Goal: Information Seeking & Learning: Learn about a topic

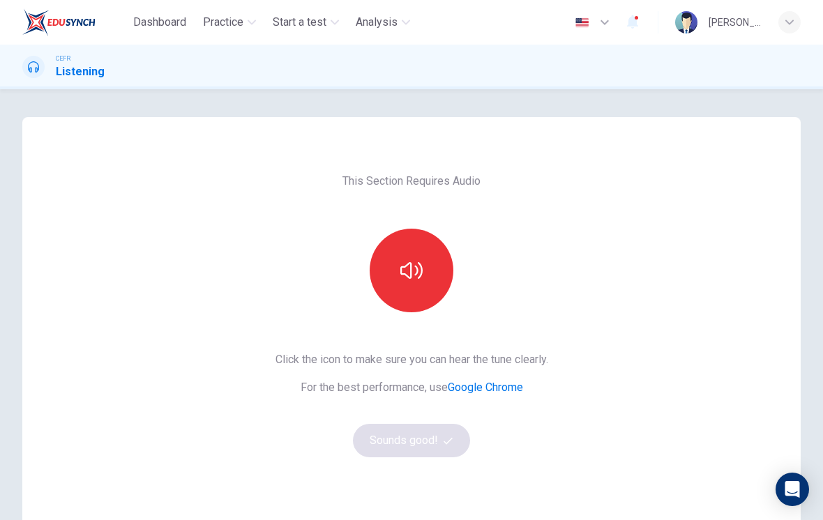
click at [408, 257] on button "button" at bounding box center [411, 271] width 84 height 84
click at [448, 448] on button "Sounds good!" at bounding box center [411, 440] width 117 height 33
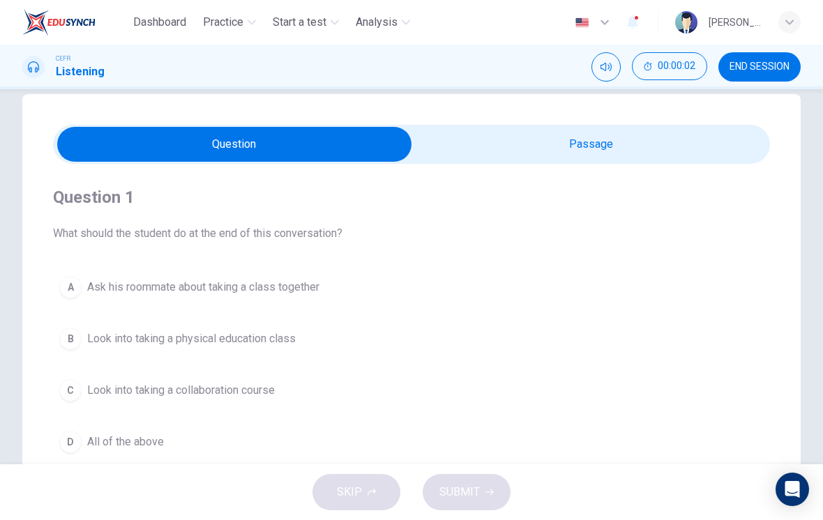
scroll to position [24, 0]
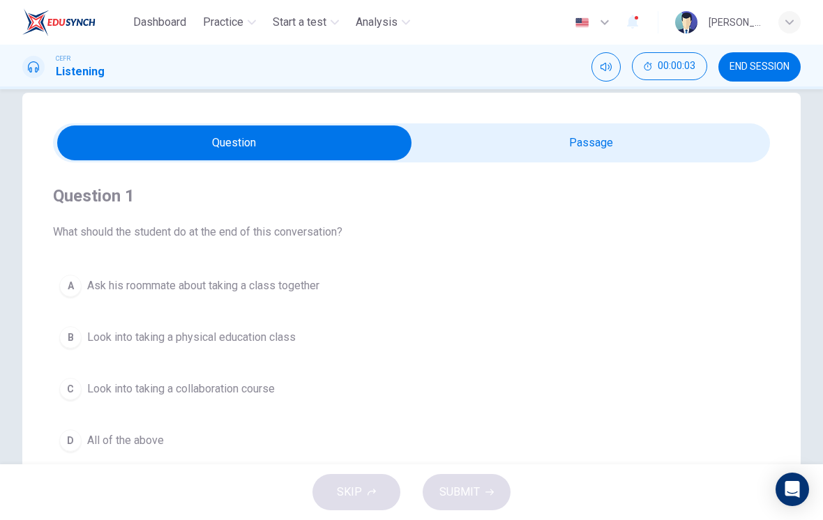
click at [668, 146] on input "checkbox" at bounding box center [234, 142] width 1075 height 35
checkbox input "true"
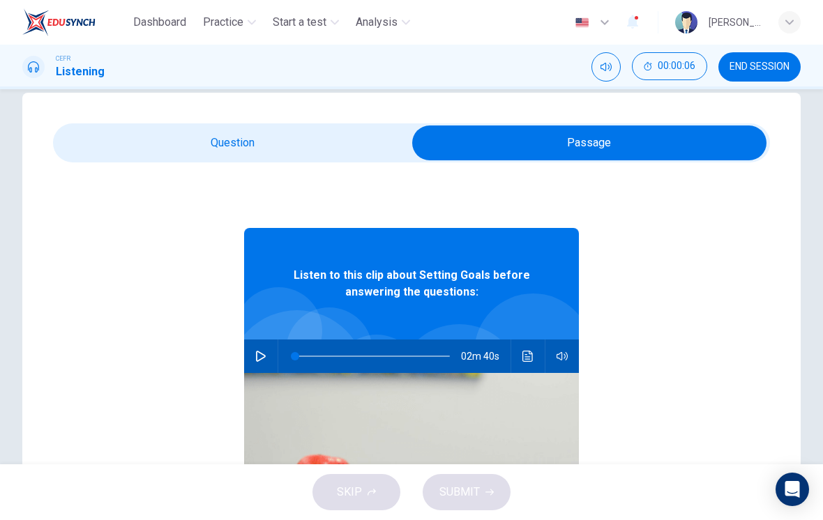
click at [250, 356] on button "button" at bounding box center [261, 355] width 22 height 33
type input "7"
click at [328, 155] on input "checkbox" at bounding box center [589, 142] width 1075 height 35
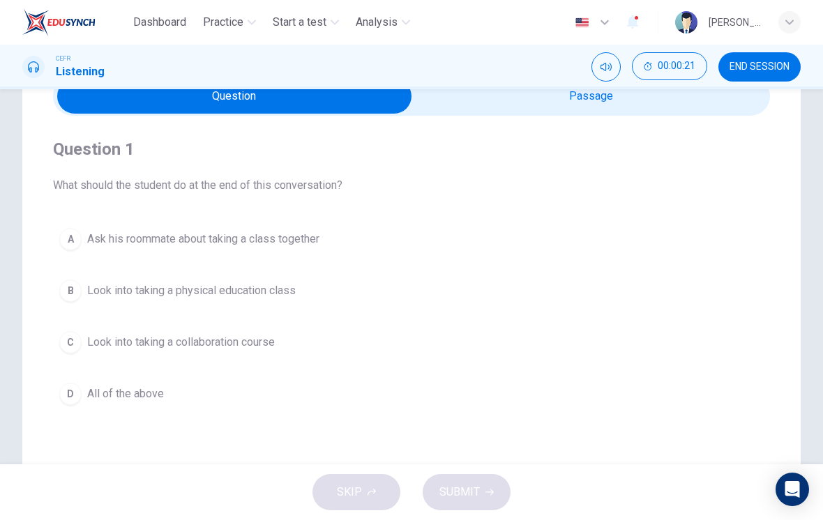
scroll to position [78, 0]
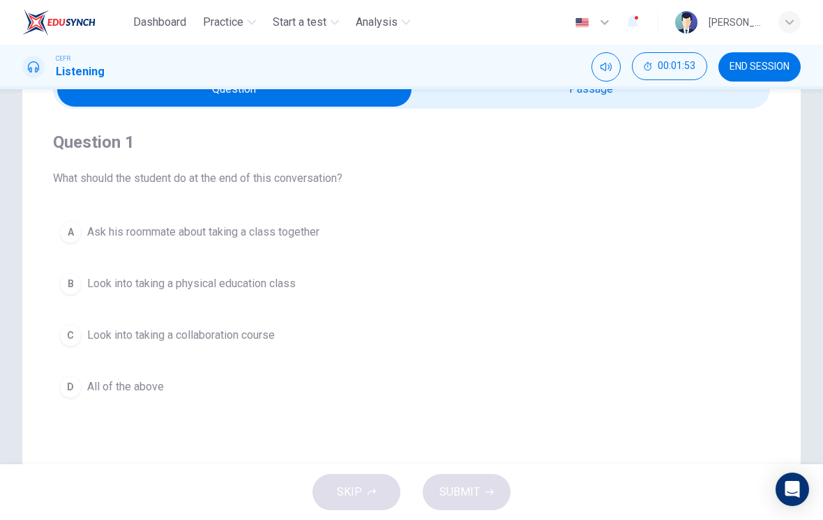
click at [582, 102] on input "checkbox" at bounding box center [234, 89] width 1075 height 35
checkbox input "true"
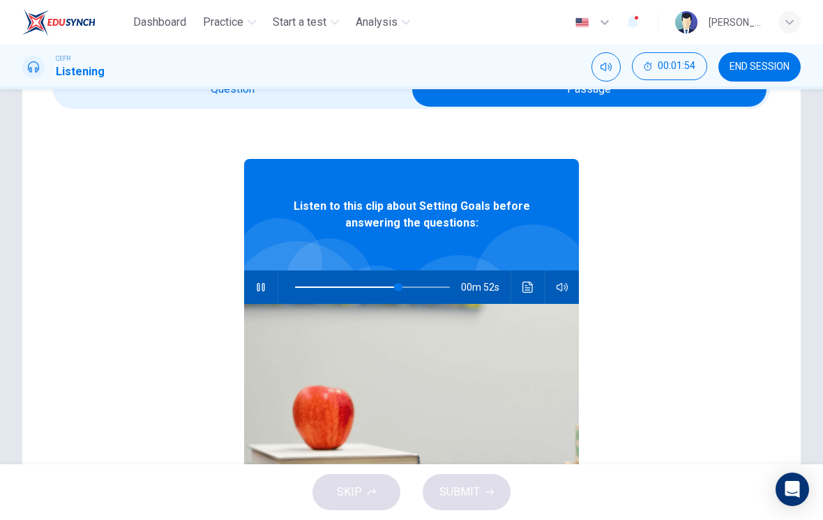
scroll to position [16, 0]
type input "95"
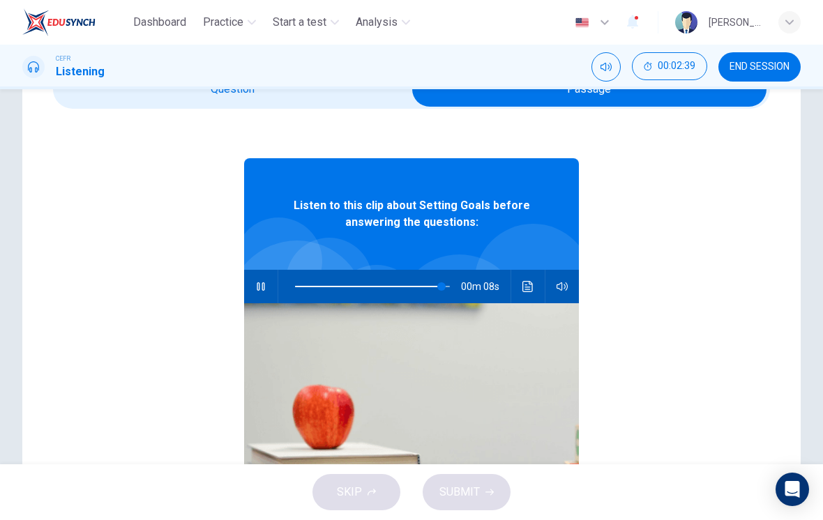
click at [326, 97] on input "checkbox" at bounding box center [589, 89] width 1075 height 35
checkbox input "false"
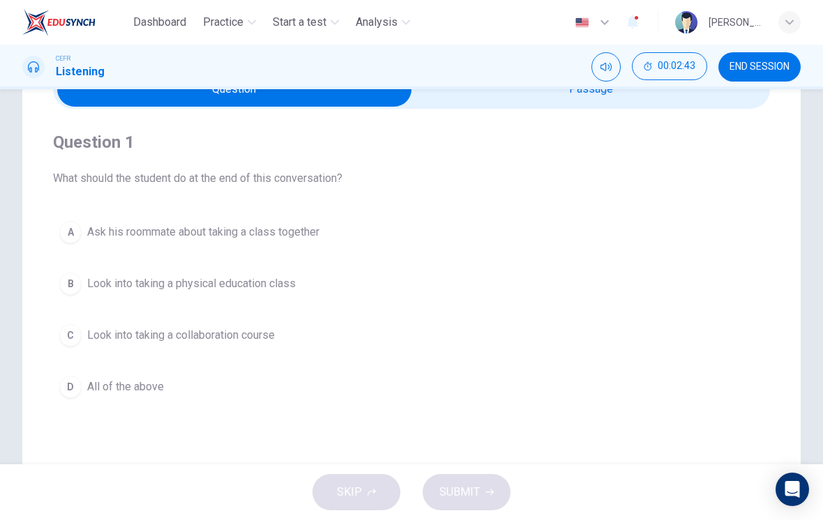
click at [249, 346] on button "C Look into taking a collaboration course" at bounding box center [411, 335] width 717 height 35
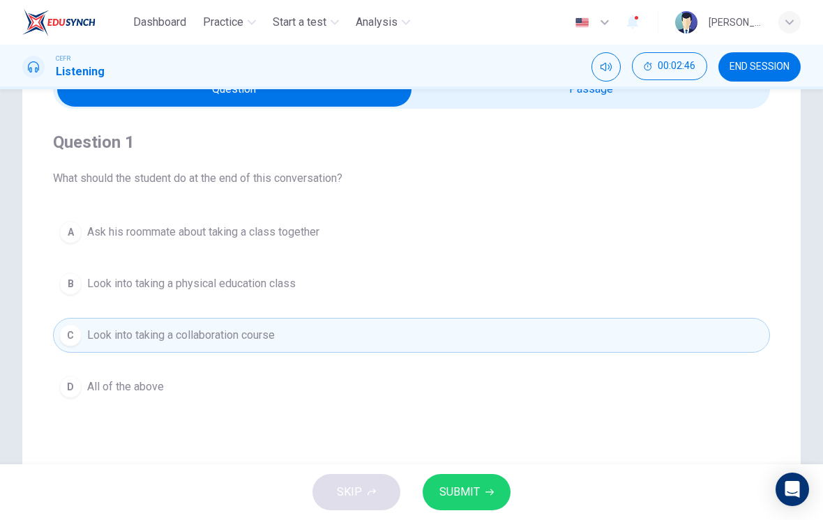
type input "100"
click at [583, 102] on input "checkbox" at bounding box center [234, 89] width 1075 height 35
checkbox input "true"
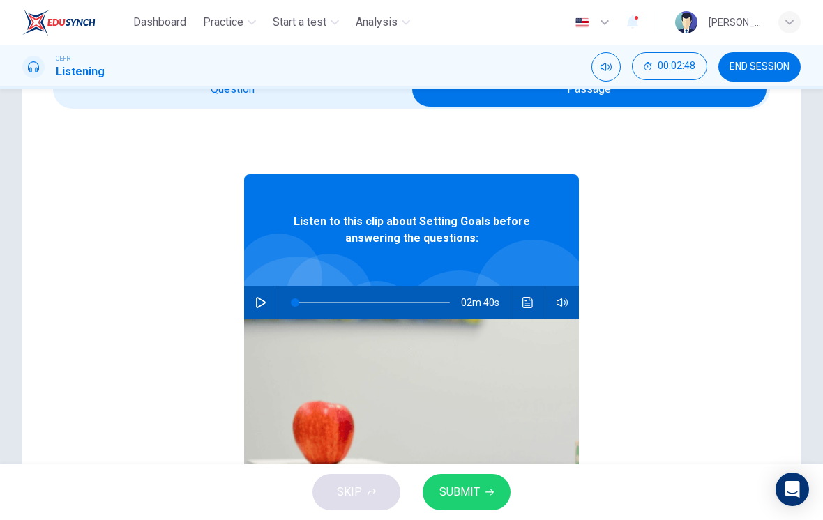
click at [269, 297] on button "button" at bounding box center [261, 302] width 22 height 33
click at [429, 297] on span at bounding box center [372, 302] width 155 height 29
type input "88"
click at [372, 101] on input "checkbox" at bounding box center [589, 89] width 1075 height 35
checkbox input "false"
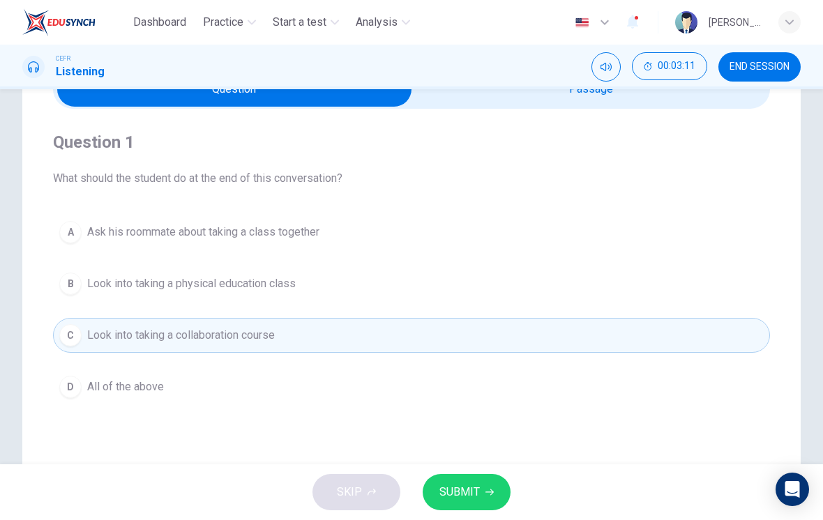
click at [288, 236] on span "Ask his roommate about taking a class together" at bounding box center [203, 232] width 232 height 17
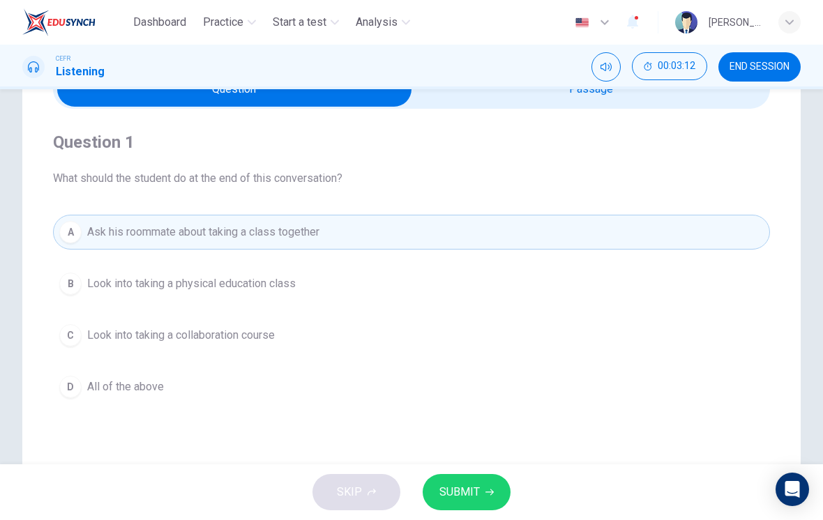
click at [131, 381] on span "All of the above" at bounding box center [125, 387] width 77 height 17
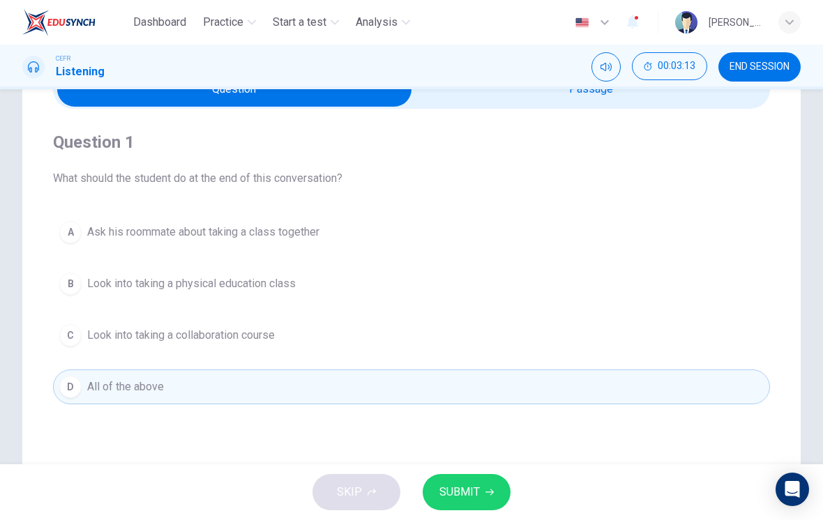
click at [485, 496] on icon "button" at bounding box center [489, 492] width 8 height 8
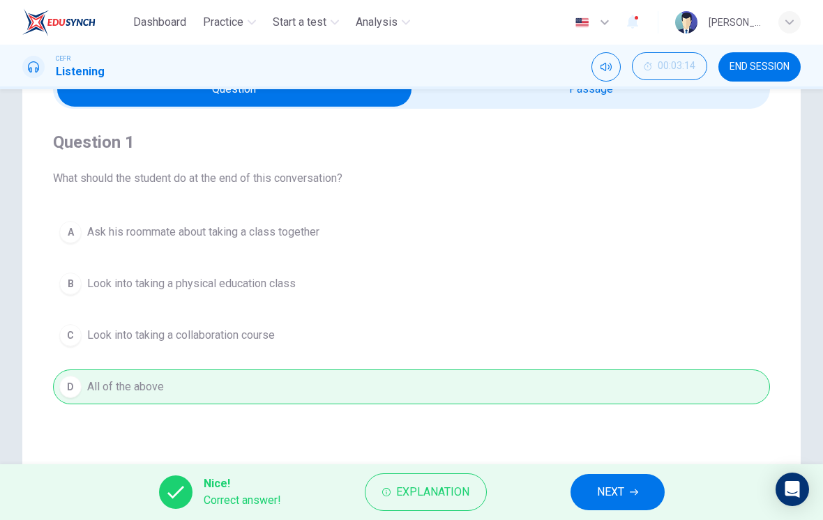
click at [622, 482] on span "NEXT" at bounding box center [610, 492] width 27 height 20
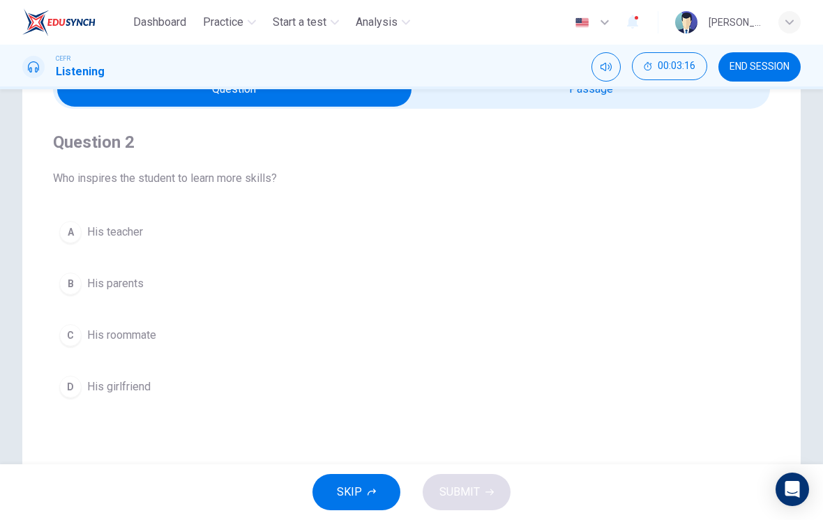
click at [139, 351] on button "C His roommate" at bounding box center [411, 335] width 717 height 35
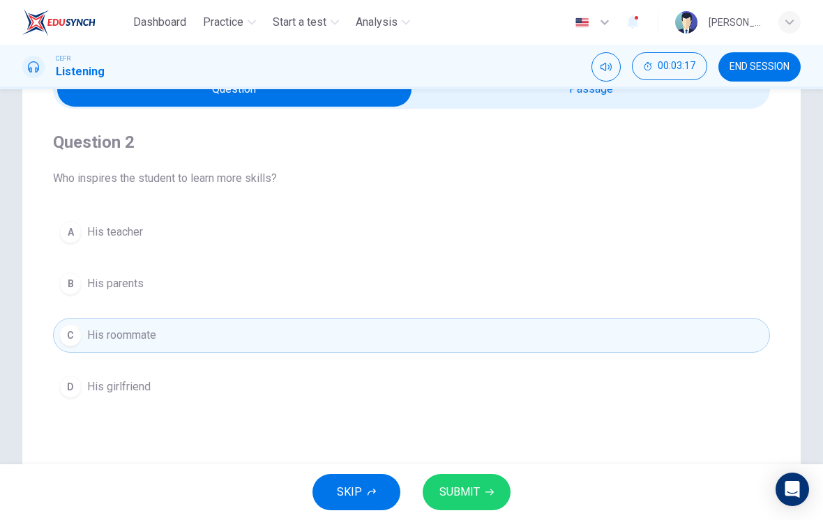
click at [477, 489] on span "SUBMIT" at bounding box center [459, 492] width 40 height 20
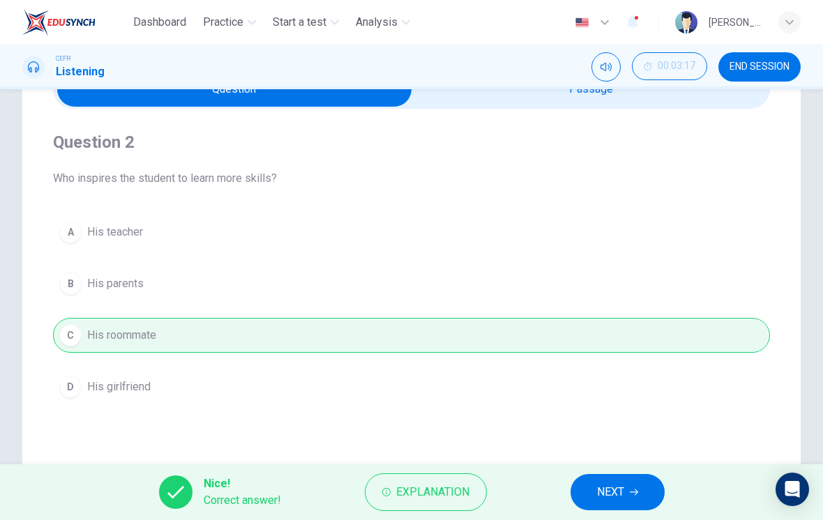
click at [625, 507] on button "NEXT" at bounding box center [617, 492] width 94 height 36
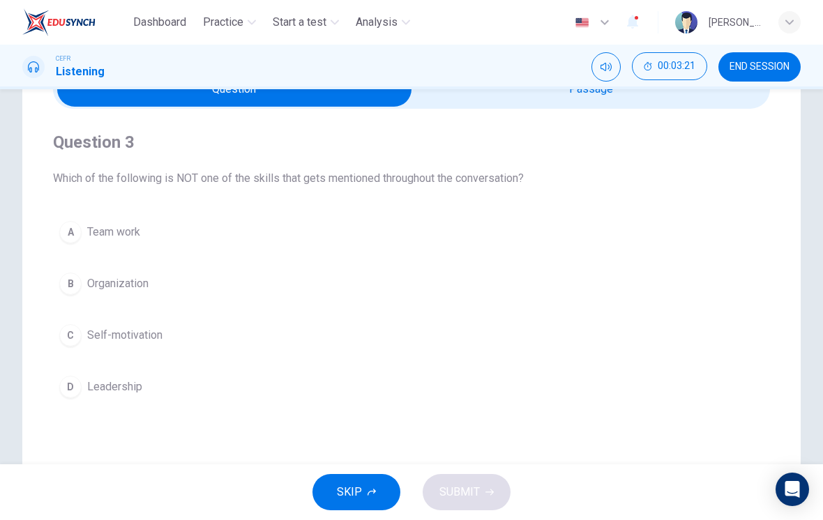
click at [132, 273] on button "B Organization" at bounding box center [411, 283] width 717 height 35
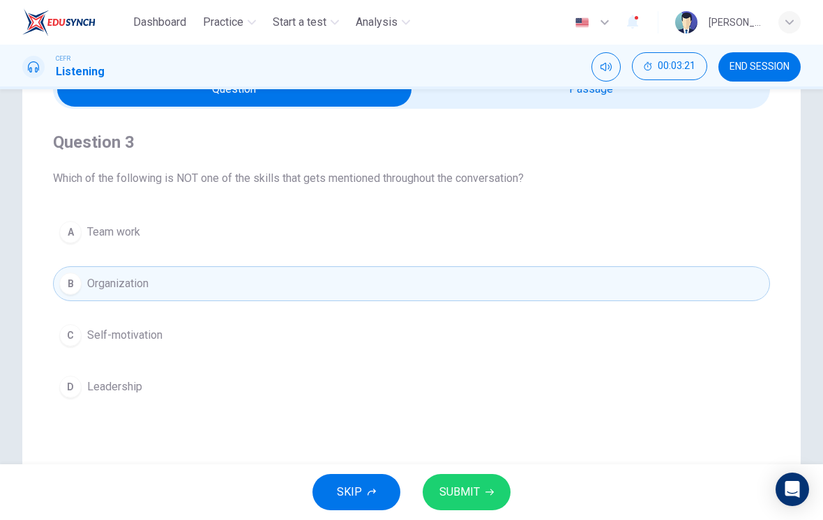
click at [488, 476] on button "SUBMIT" at bounding box center [466, 492] width 88 height 36
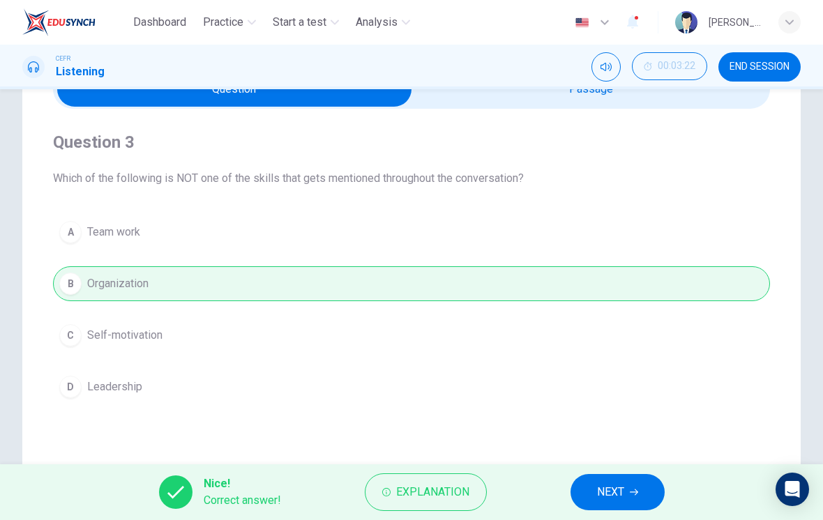
click at [620, 491] on span "NEXT" at bounding box center [610, 492] width 27 height 20
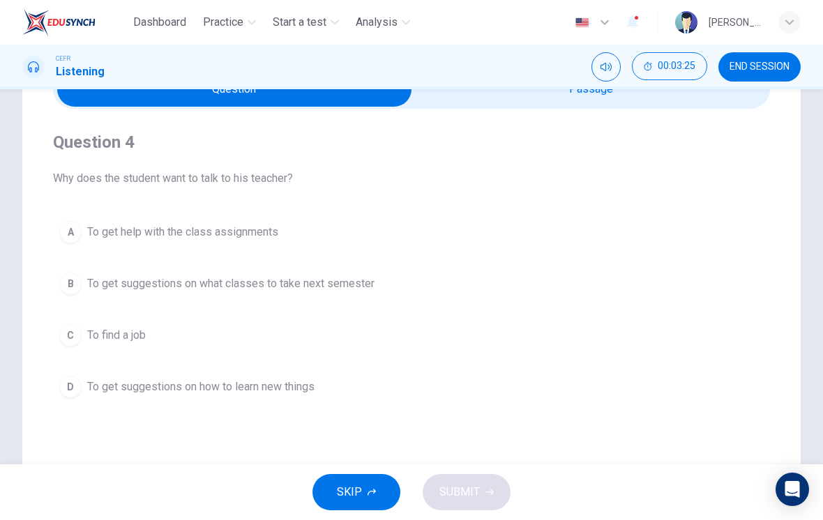
click at [372, 286] on span "To get suggestions on what classes to take next semester" at bounding box center [230, 283] width 287 height 17
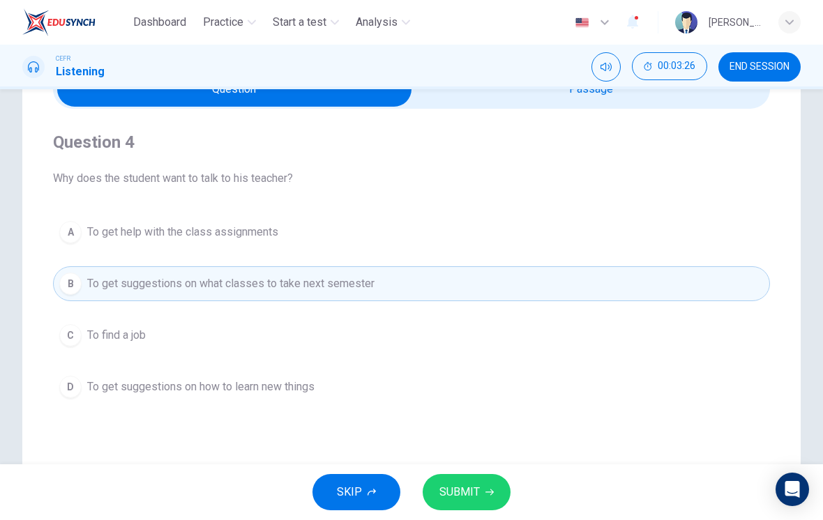
click at [322, 387] on button "D To get suggestions on how to learn new things" at bounding box center [411, 386] width 717 height 35
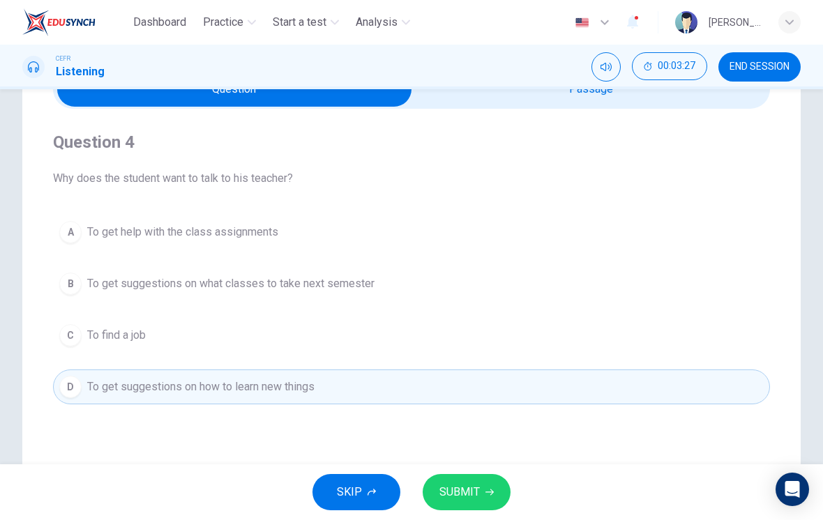
click at [479, 475] on button "SUBMIT" at bounding box center [466, 492] width 88 height 36
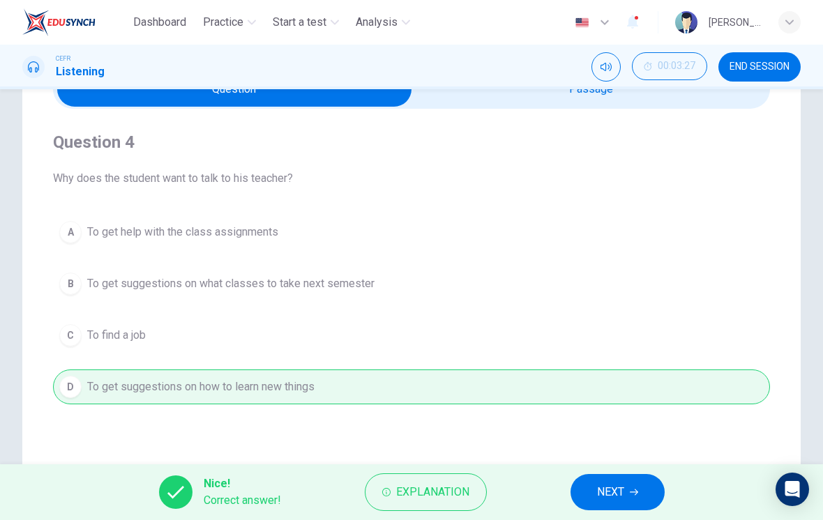
click at [636, 488] on icon "button" at bounding box center [633, 492] width 8 height 8
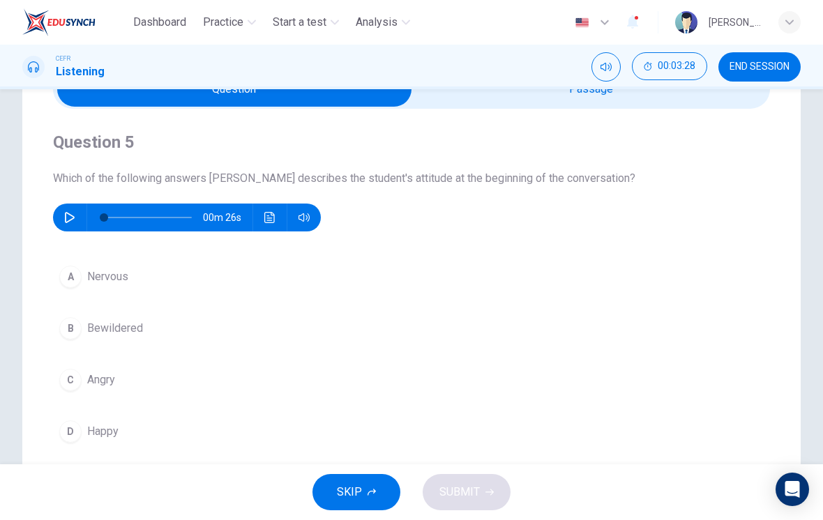
click at [74, 213] on icon "button" at bounding box center [69, 217] width 11 height 11
click at [92, 340] on button "B Bewildered" at bounding box center [411, 328] width 717 height 35
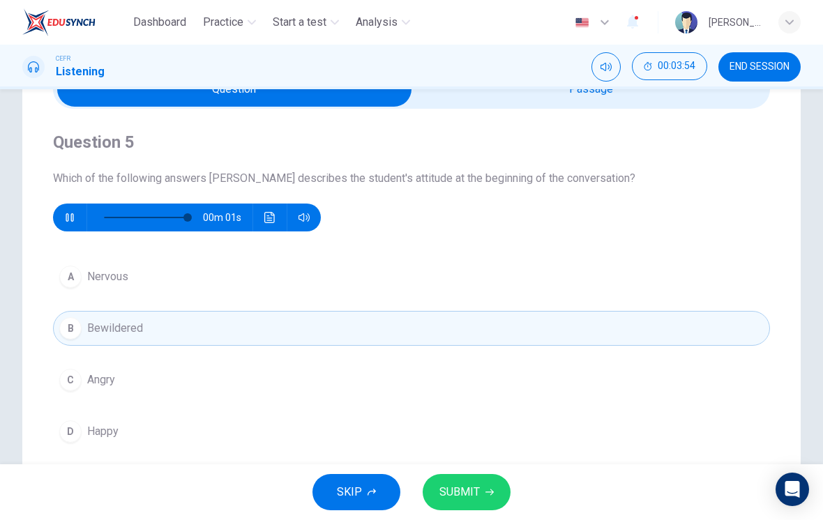
click at [485, 486] on button "SUBMIT" at bounding box center [466, 492] width 88 height 36
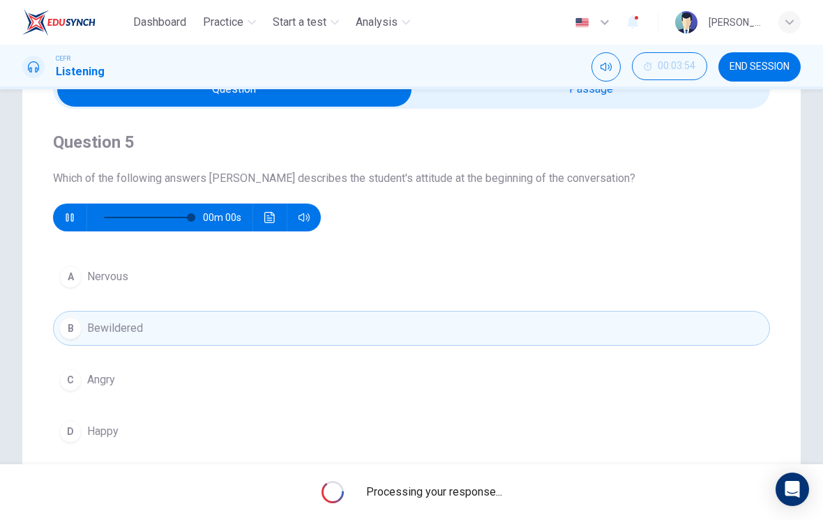
type input "0"
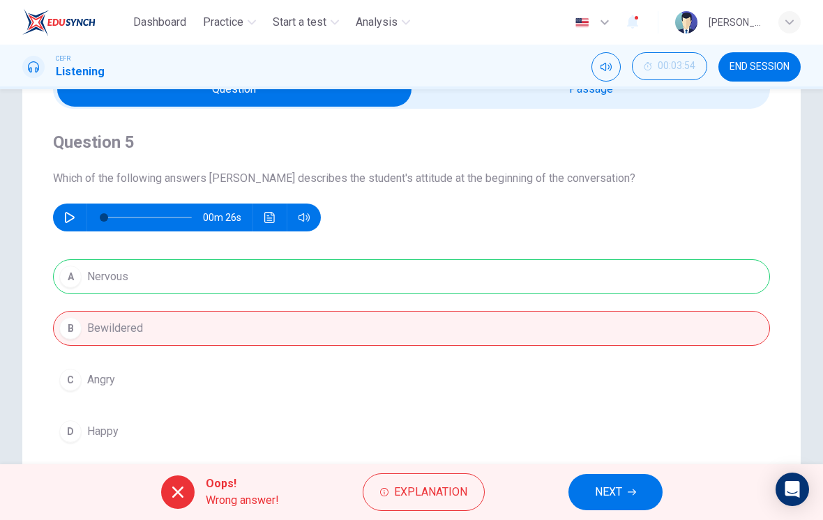
click at [616, 488] on span "NEXT" at bounding box center [608, 492] width 27 height 20
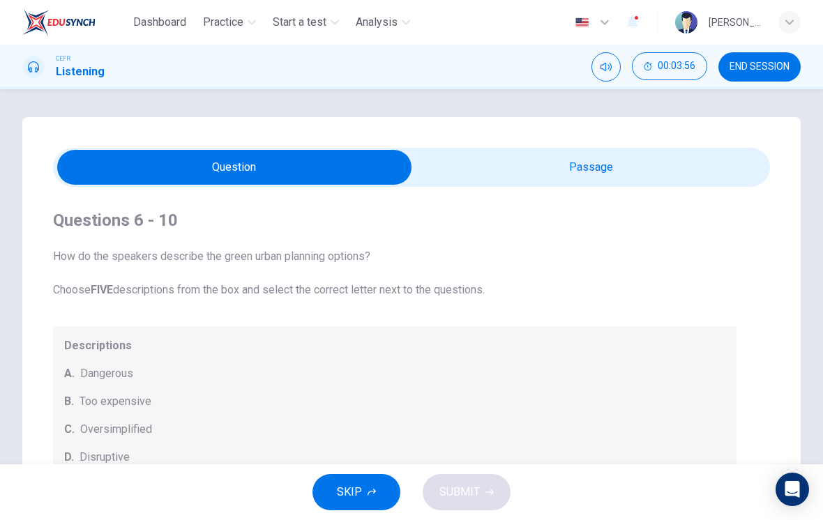
click at [685, 176] on input "checkbox" at bounding box center [234, 167] width 1075 height 35
checkbox input "true"
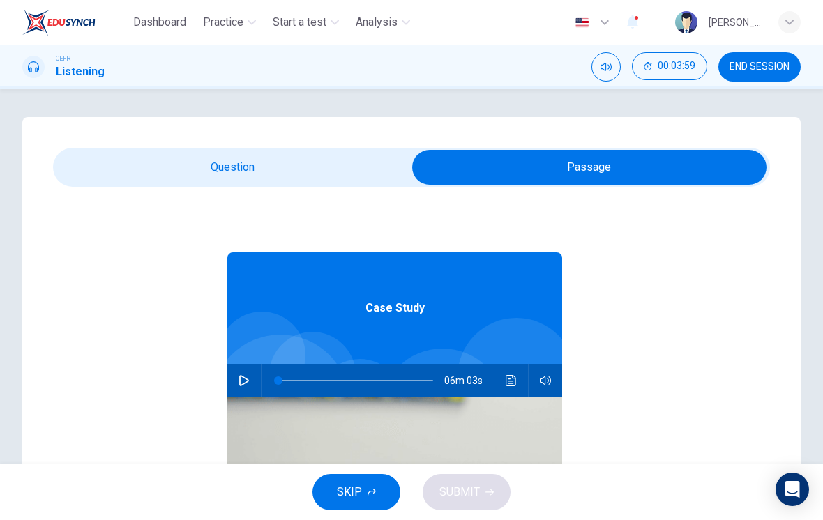
click at [349, 486] on span "SKIP" at bounding box center [349, 492] width 25 height 20
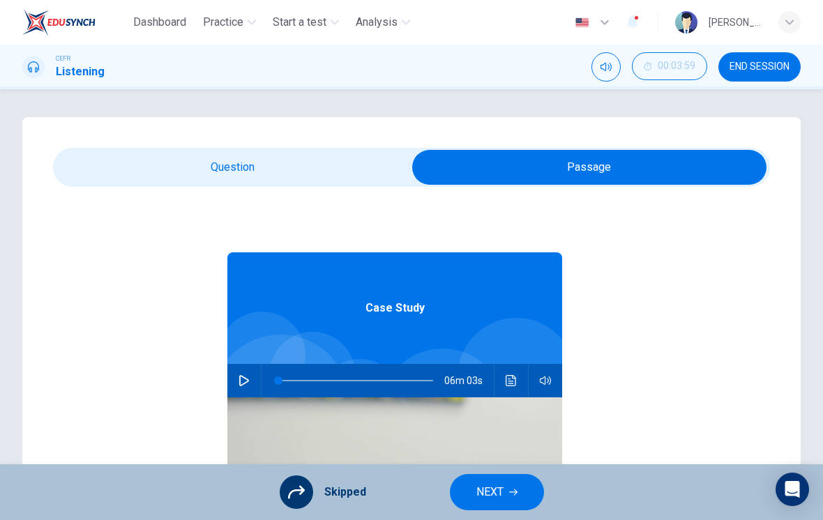
click at [529, 498] on button "NEXT" at bounding box center [497, 492] width 94 height 36
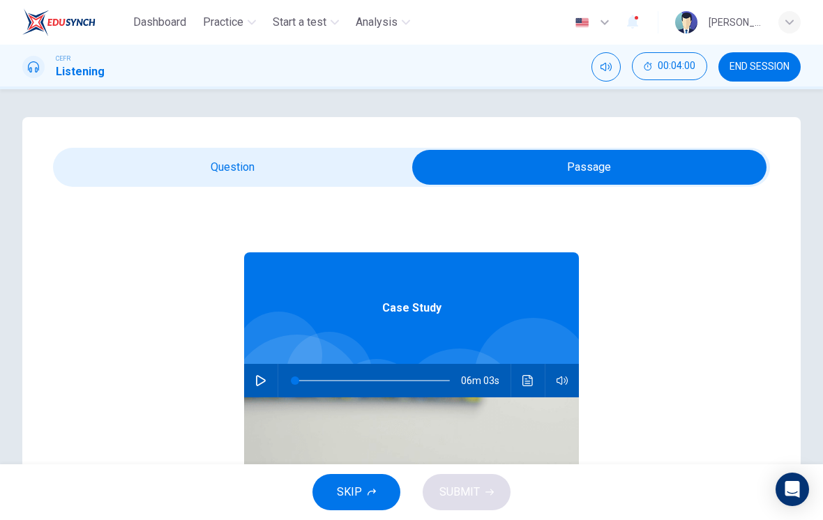
click at [762, 66] on span "END SESSION" at bounding box center [759, 66] width 60 height 11
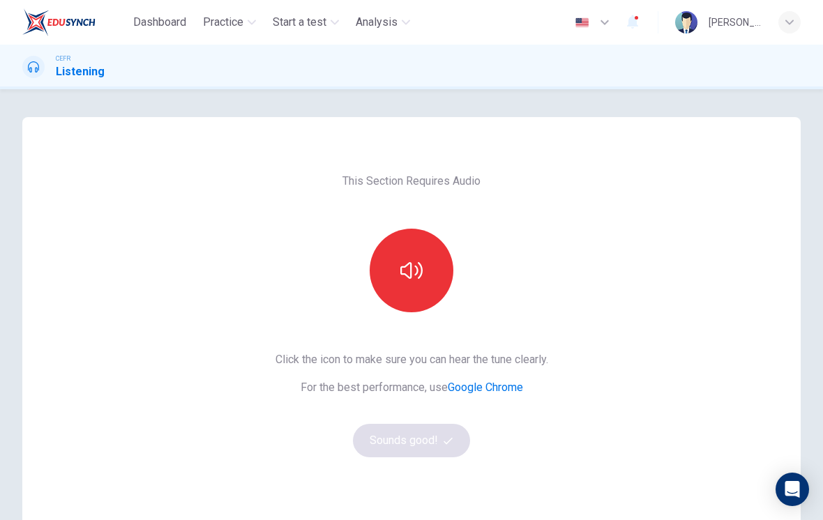
click at [404, 273] on icon "button" at bounding box center [411, 270] width 22 height 22
click at [441, 445] on button "Sounds good!" at bounding box center [411, 440] width 117 height 33
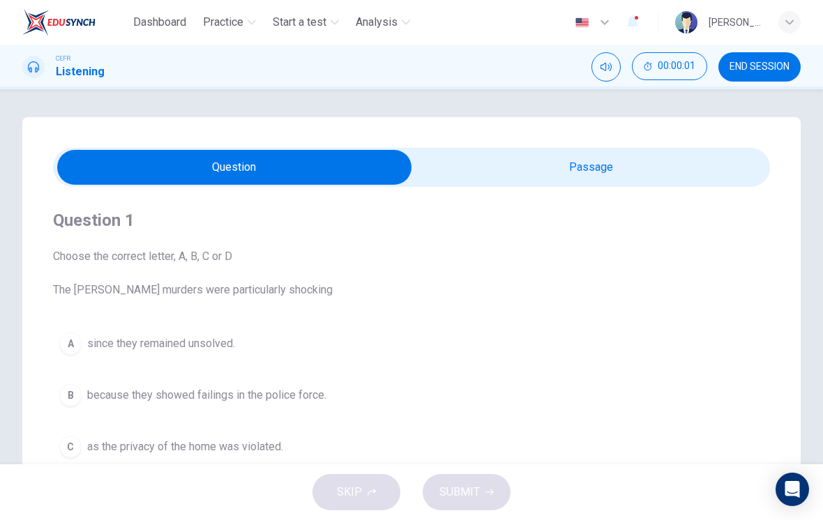
click at [659, 183] on input "checkbox" at bounding box center [234, 167] width 1075 height 35
checkbox input "true"
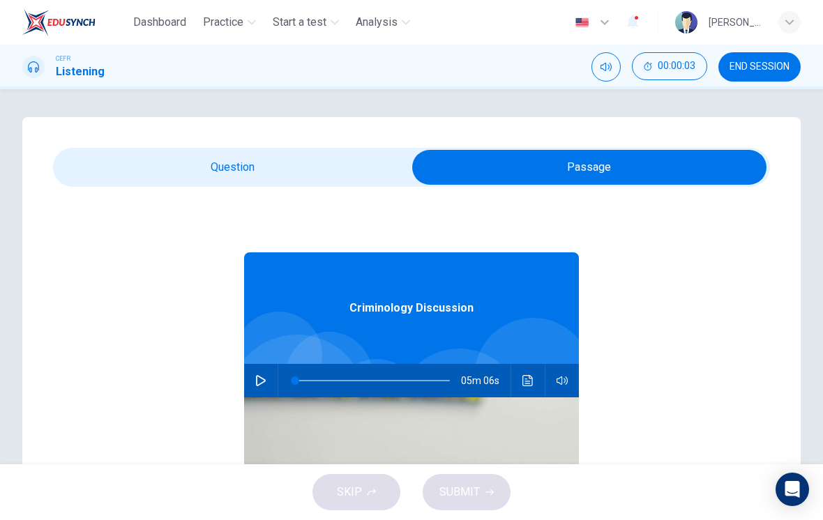
click at [260, 372] on button "button" at bounding box center [261, 380] width 22 height 33
type input "1"
click at [314, 183] on input "checkbox" at bounding box center [589, 167] width 1075 height 35
checkbox input "false"
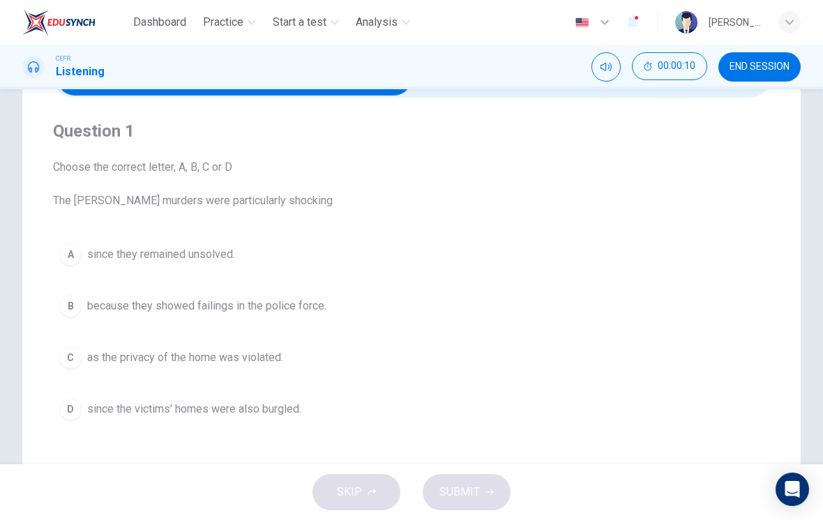
scroll to position [88, 0]
type input "39"
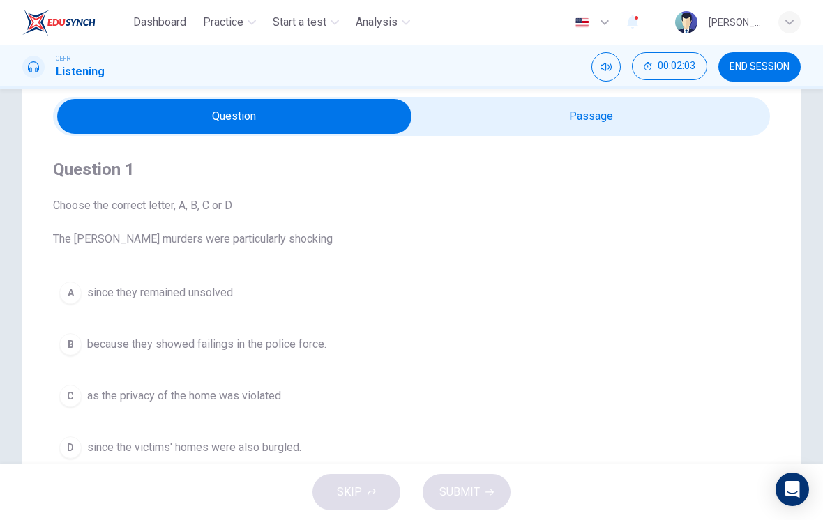
click at [597, 123] on input "checkbox" at bounding box center [234, 116] width 1075 height 35
checkbox input "true"
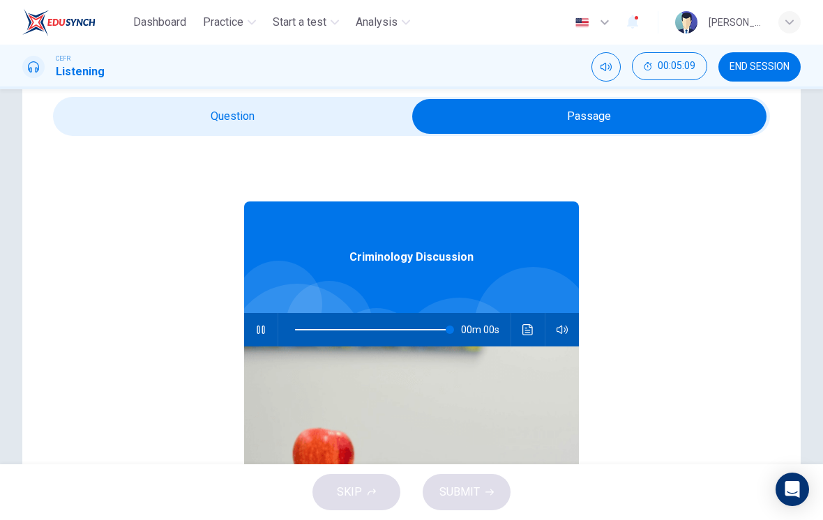
type input "0"
click at [346, 112] on input "checkbox" at bounding box center [589, 116] width 1075 height 35
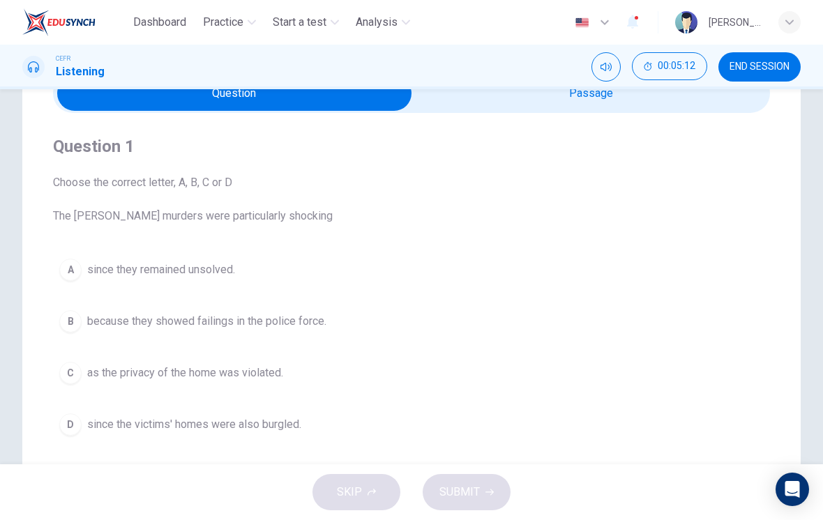
scroll to position [95, 0]
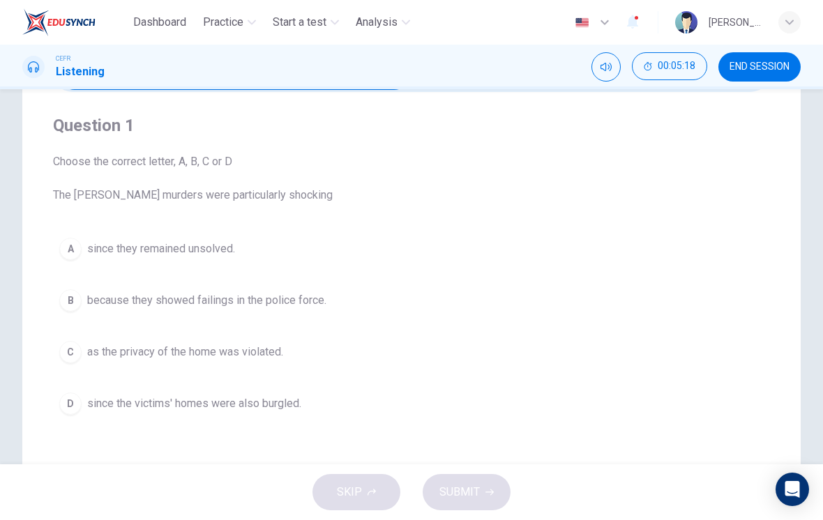
click at [227, 231] on button "A since they remained unsolved." at bounding box center [411, 248] width 717 height 35
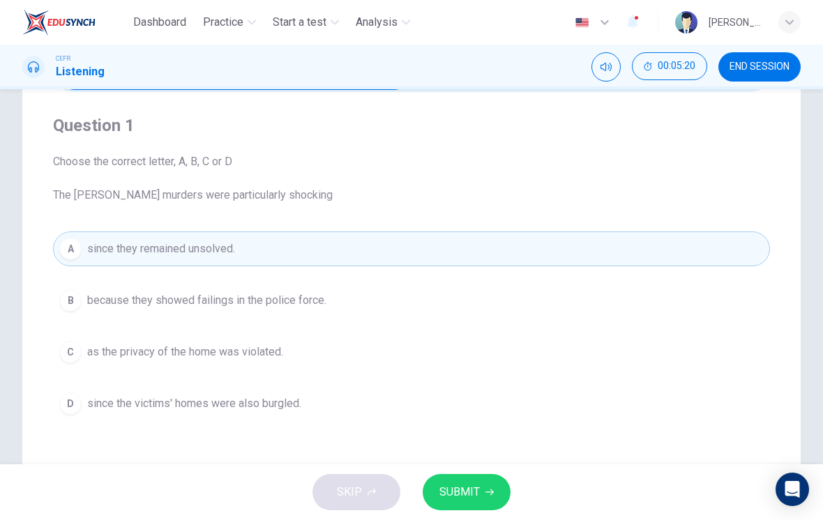
click at [480, 496] on button "SUBMIT" at bounding box center [466, 492] width 88 height 36
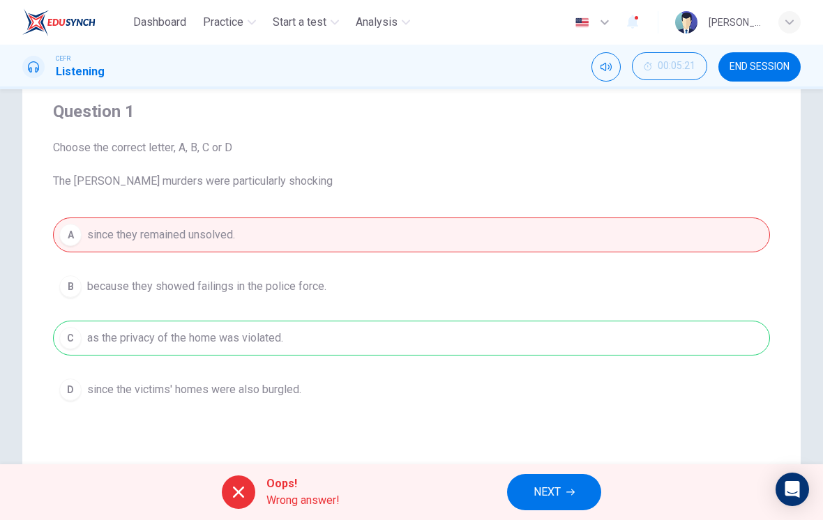
scroll to position [112, 0]
click at [573, 496] on button "NEXT" at bounding box center [554, 492] width 94 height 36
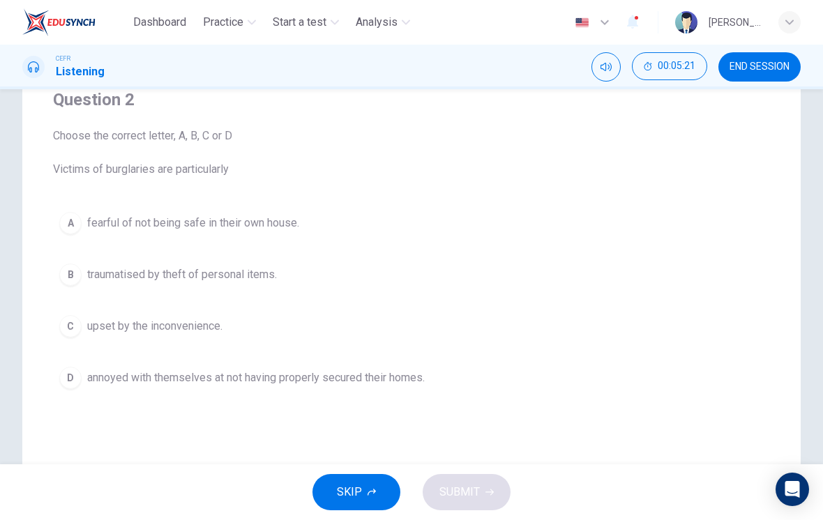
scroll to position [123, 0]
click at [269, 223] on span "fearful of not being safe in their own house." at bounding box center [193, 221] width 212 height 17
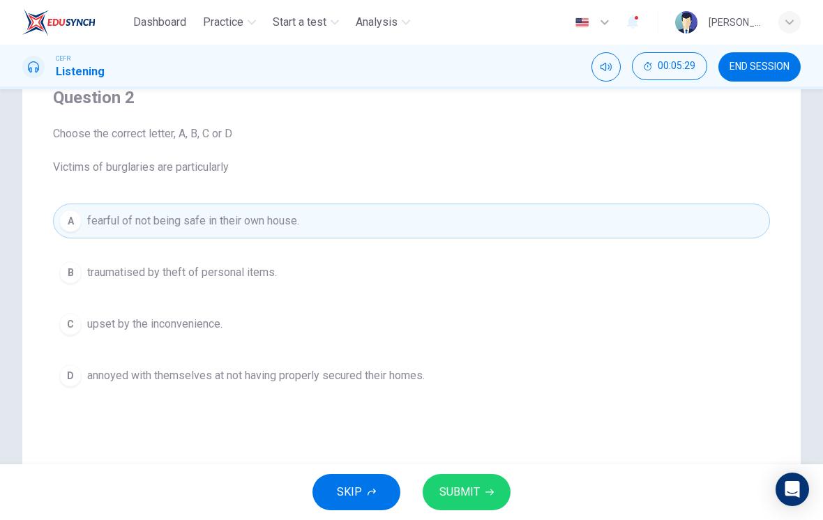
click at [487, 498] on button "SUBMIT" at bounding box center [466, 492] width 88 height 36
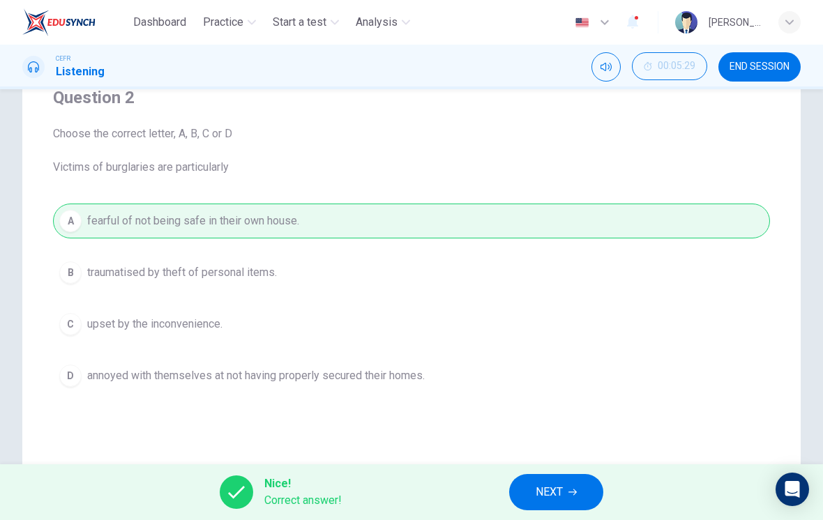
click at [575, 493] on icon "button" at bounding box center [572, 492] width 8 height 8
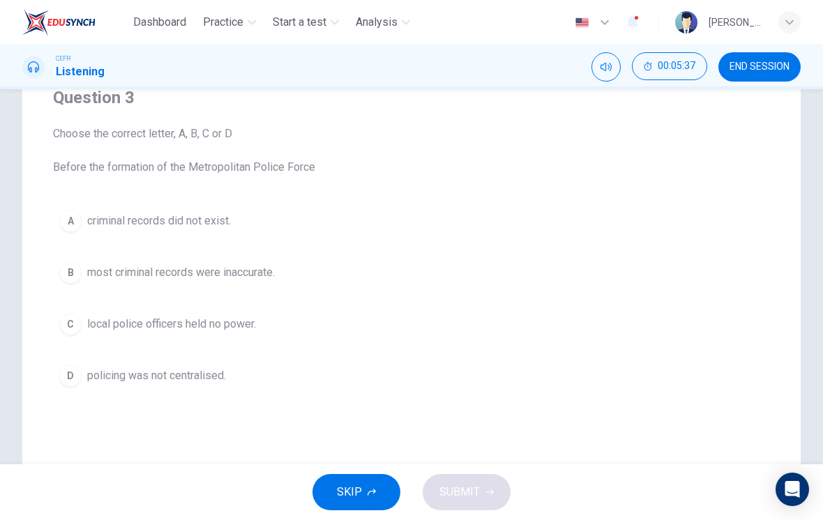
click at [234, 217] on button "A criminal records did not exist." at bounding box center [411, 221] width 717 height 35
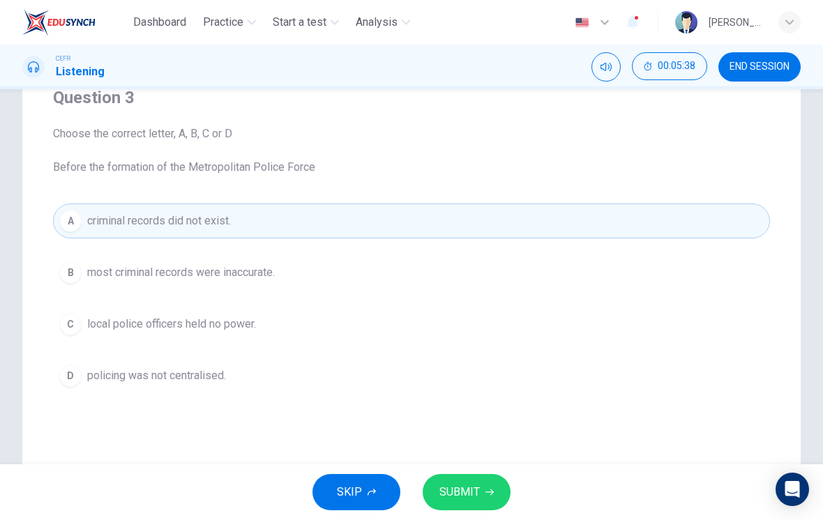
click at [480, 494] on button "SUBMIT" at bounding box center [466, 492] width 88 height 36
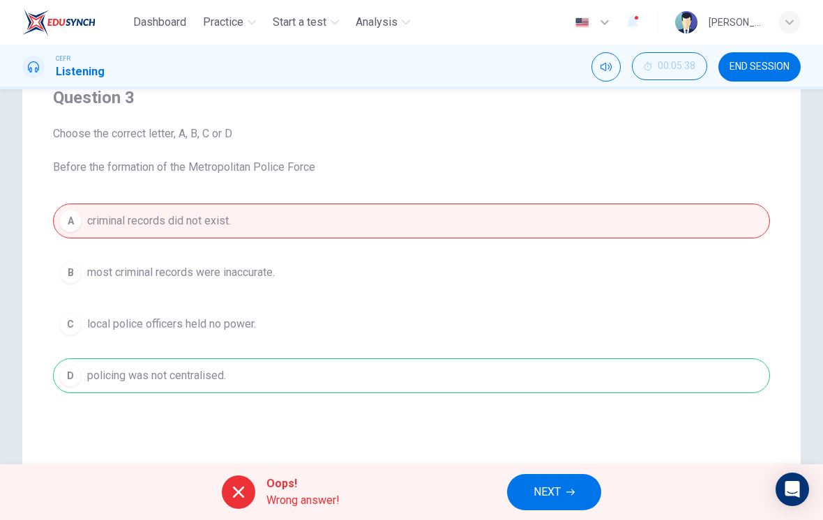
click at [570, 487] on button "NEXT" at bounding box center [554, 492] width 94 height 36
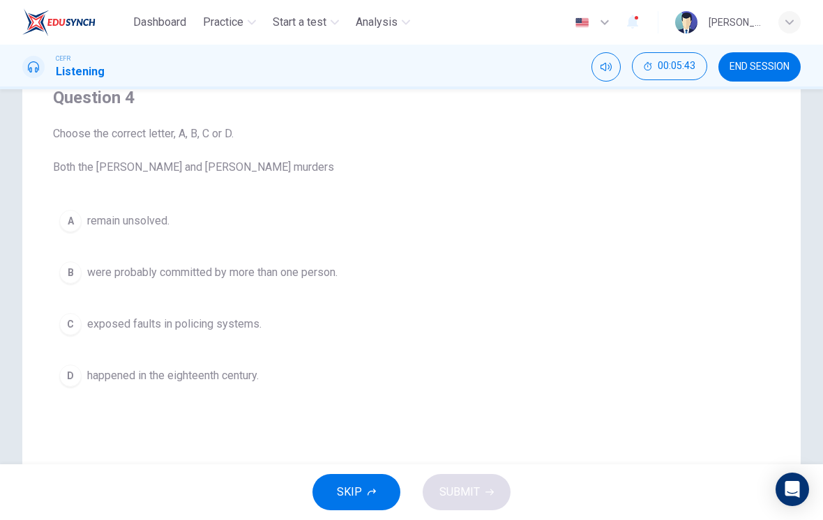
click at [268, 217] on button "A remain unsolved." at bounding box center [411, 221] width 717 height 35
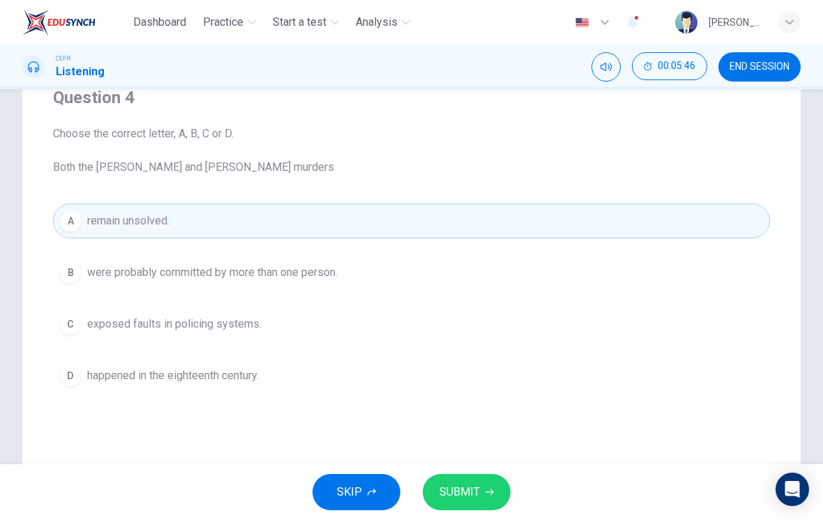
click at [477, 494] on span "SUBMIT" at bounding box center [459, 492] width 40 height 20
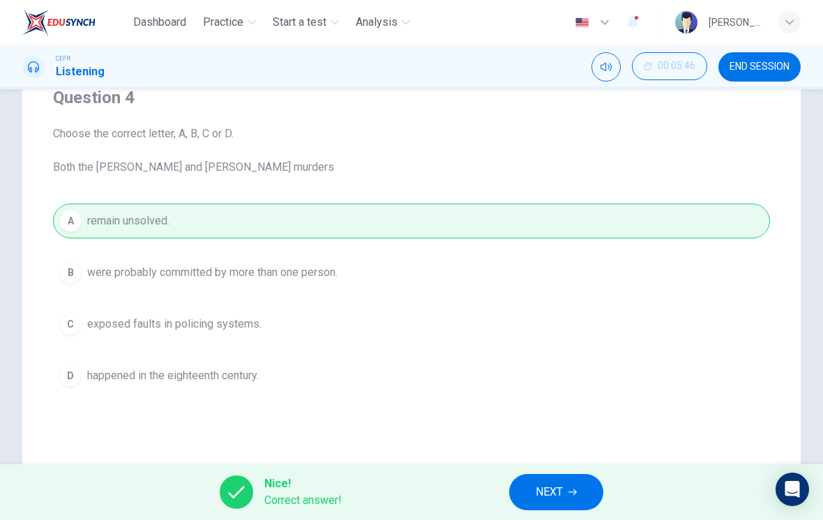
click at [545, 488] on span "NEXT" at bounding box center [548, 492] width 27 height 20
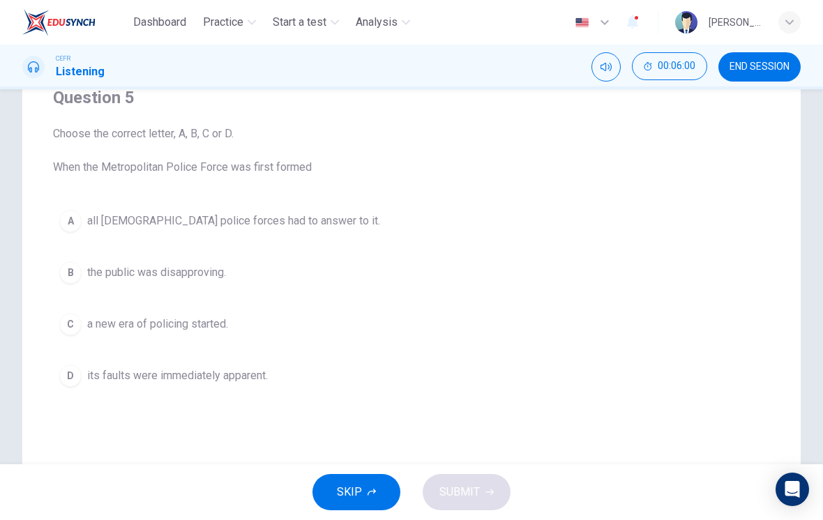
click at [347, 315] on button "C a new era of policing started." at bounding box center [411, 324] width 717 height 35
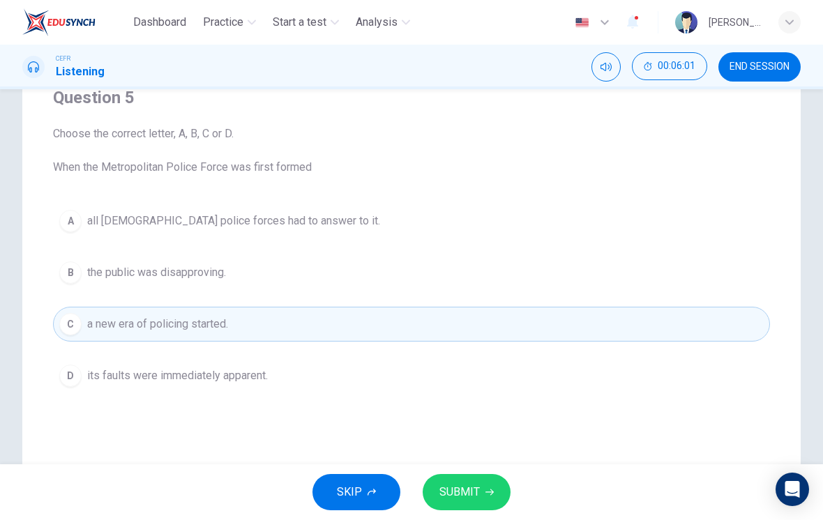
click at [487, 493] on icon "button" at bounding box center [489, 492] width 8 height 8
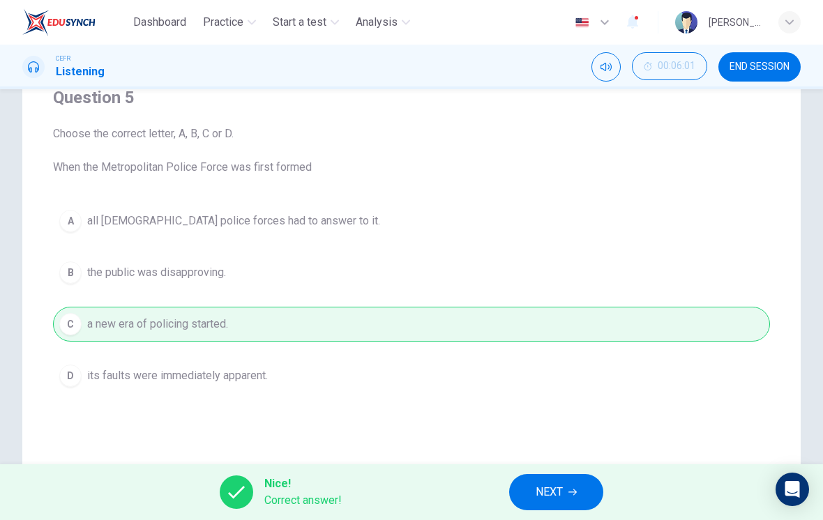
click at [549, 496] on span "NEXT" at bounding box center [548, 492] width 27 height 20
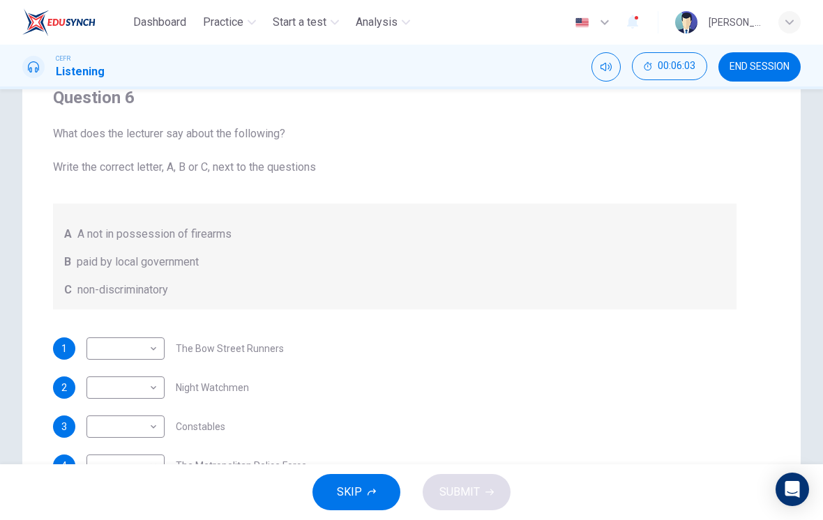
scroll to position [0, 0]
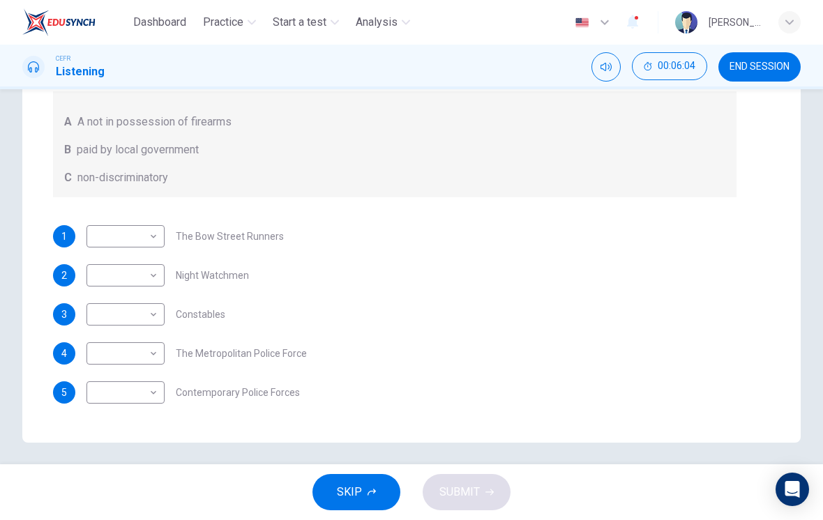
click at [526, 399] on div "5 ​ ​ Contemporary Police Forces" at bounding box center [394, 392] width 683 height 22
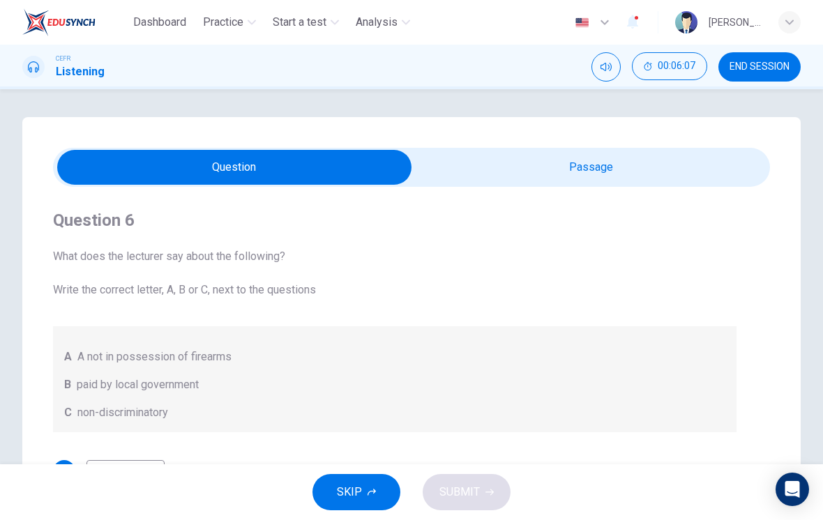
click at [556, 164] on input "checkbox" at bounding box center [234, 167] width 1075 height 35
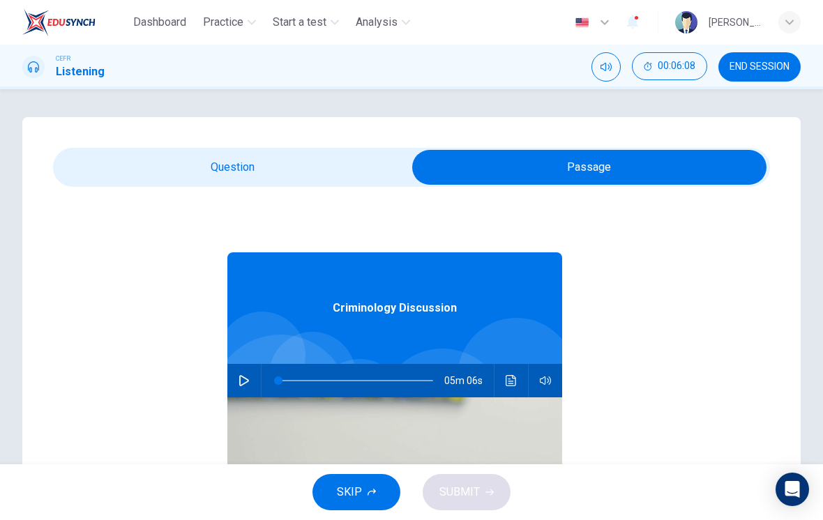
click at [507, 384] on icon "Click to see the audio transcription" at bounding box center [510, 380] width 11 height 11
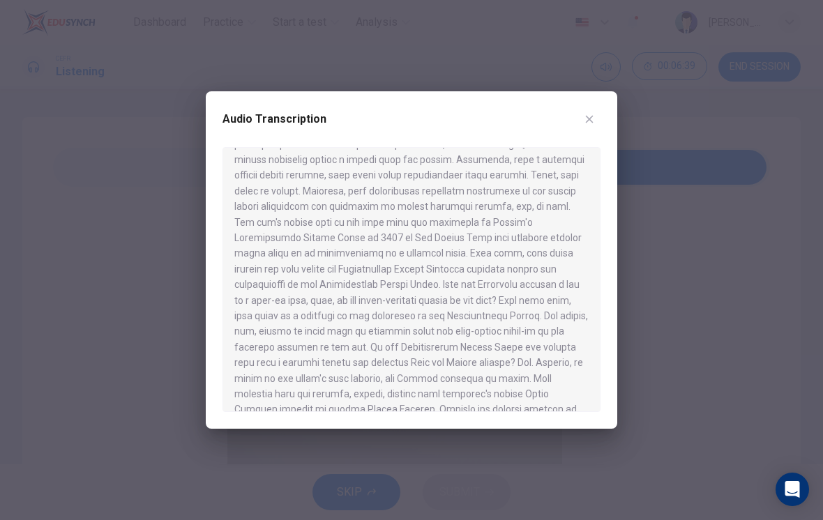
scroll to position [292, 0]
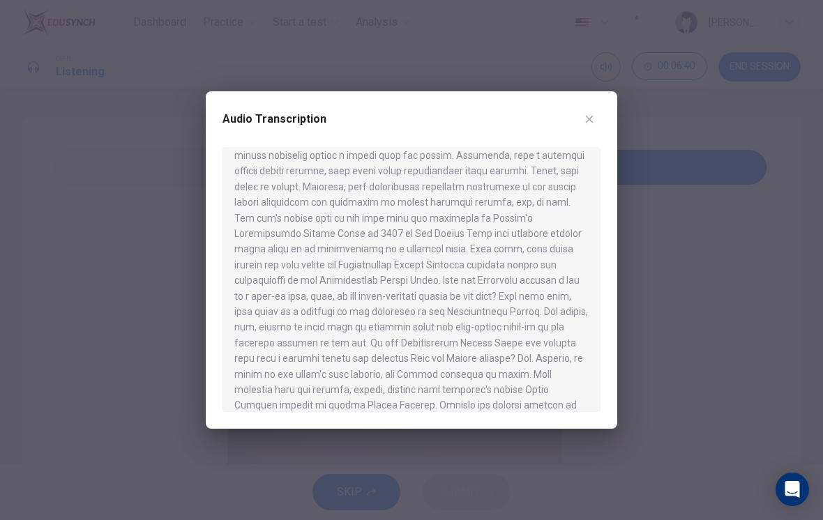
click at [583, 128] on button "button" at bounding box center [589, 119] width 22 height 22
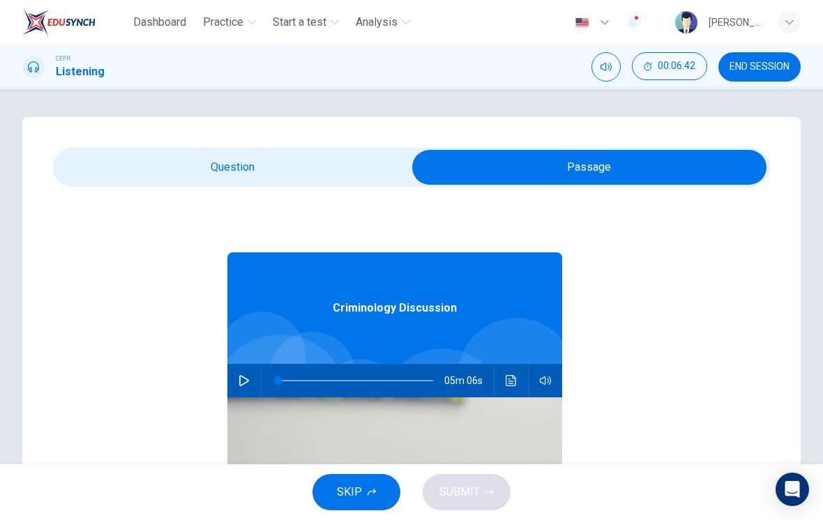
click at [338, 180] on input "checkbox" at bounding box center [589, 167] width 1075 height 35
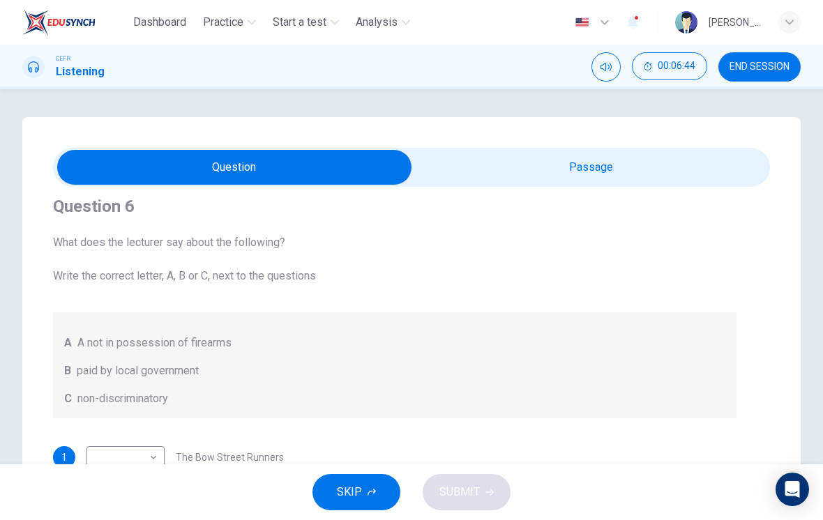
scroll to position [14, 0]
click at [583, 173] on input "checkbox" at bounding box center [234, 167] width 1075 height 35
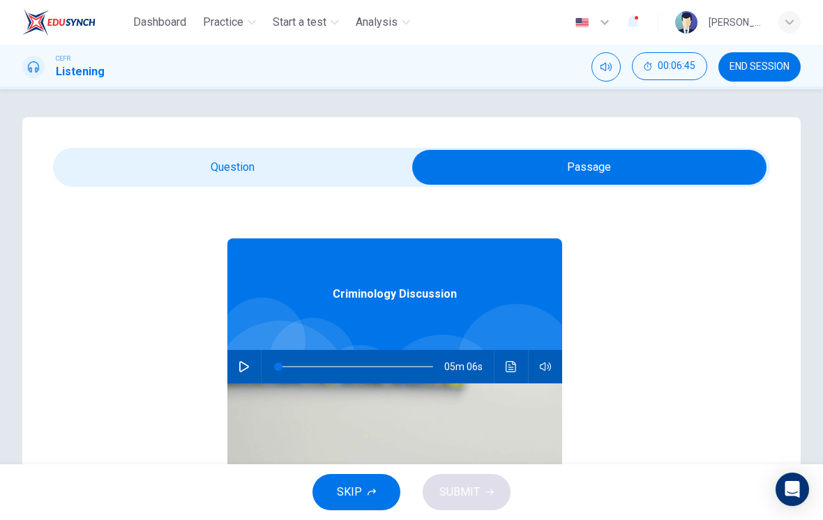
click at [521, 359] on button "Click to see the audio transcription" at bounding box center [511, 366] width 22 height 33
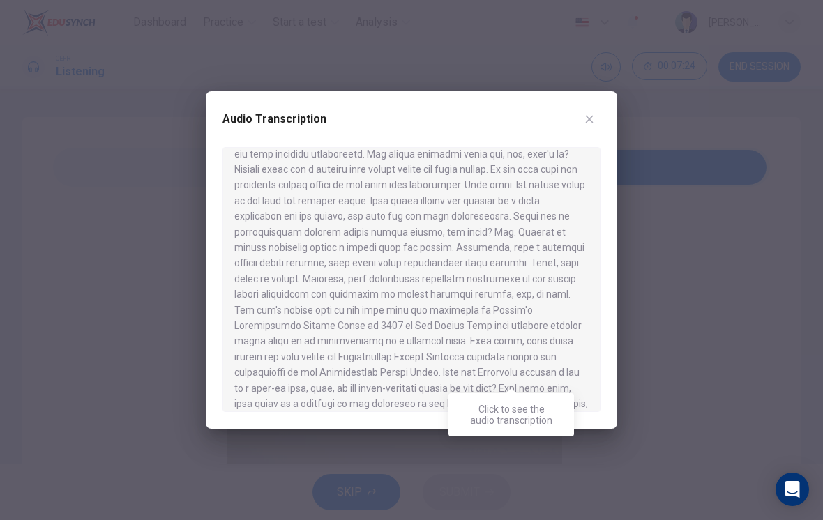
scroll to position [202, 0]
click at [585, 121] on icon "button" at bounding box center [588, 119] width 11 height 11
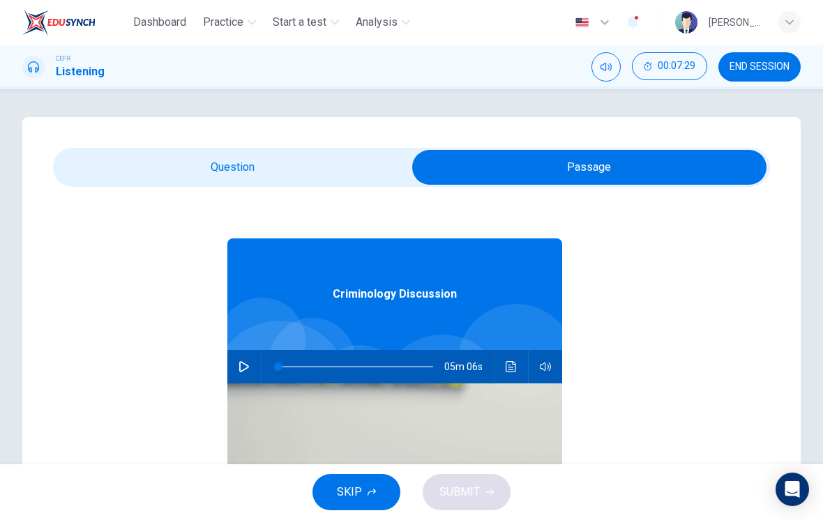
click at [386, 171] on input "checkbox" at bounding box center [589, 167] width 1075 height 35
checkbox input "false"
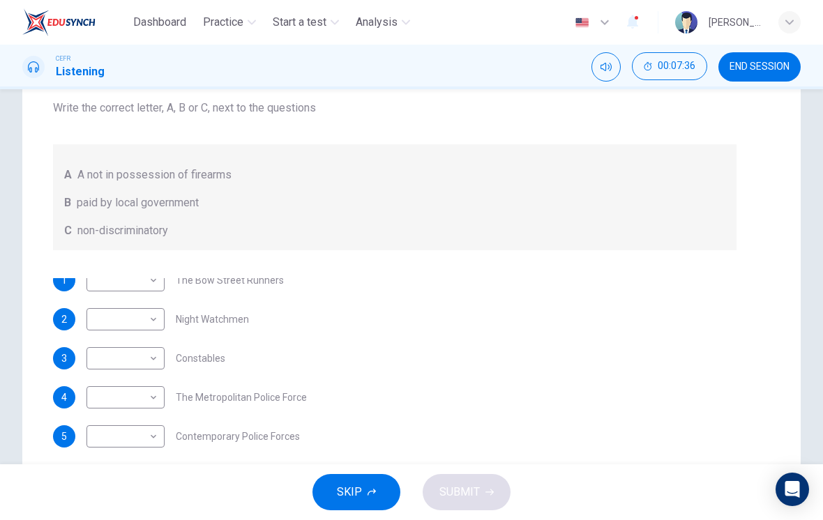
scroll to position [9, 0]
click at [119, 327] on body "Dashboard Practice Start a test Analysis English en ​ NUR ILYA NADIRAH BINTI RO…" at bounding box center [411, 260] width 823 height 520
click at [105, 338] on li "A" at bounding box center [125, 341] width 78 height 22
type input "A"
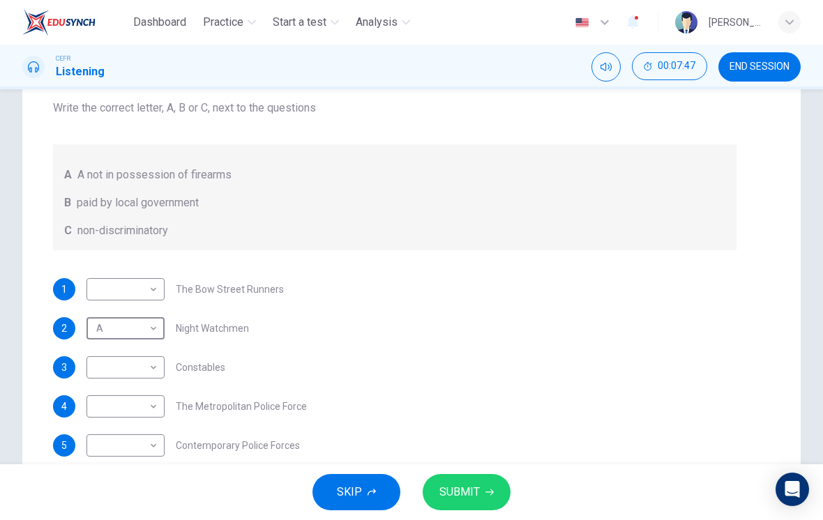
scroll to position [0, 0]
click at [117, 399] on body "Dashboard Practice Start a test Analysis English en ​ NUR ILYA NADIRAH BINTI RO…" at bounding box center [411, 260] width 823 height 520
click at [97, 441] on li "B" at bounding box center [125, 451] width 78 height 22
type input "B"
click at [119, 445] on body "Dashboard Practice Start a test Analysis English en ​ NUR ILYA NADIRAH BINTI RO…" at bounding box center [411, 260] width 823 height 520
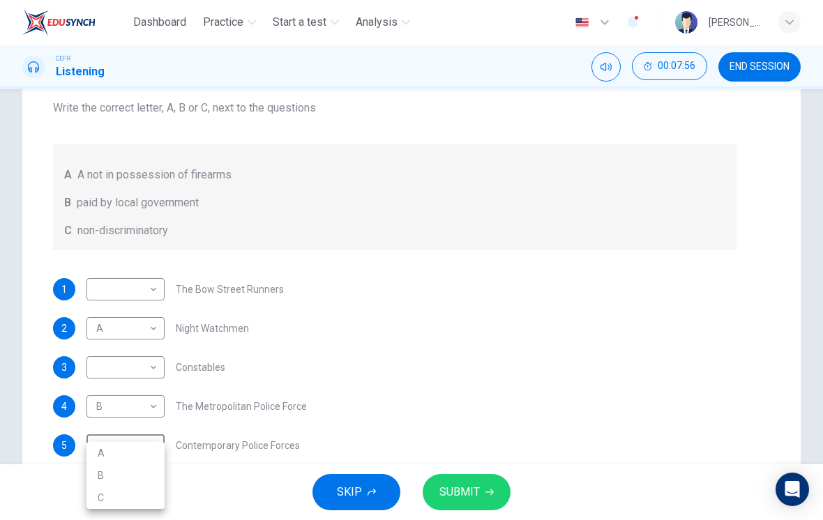
click at [100, 496] on li "C" at bounding box center [125, 498] width 78 height 22
type input "C"
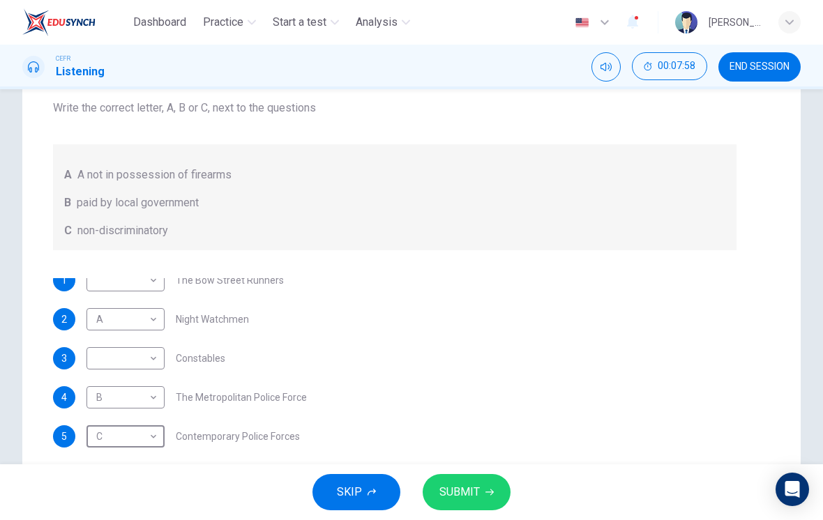
click at [108, 358] on body "Dashboard Practice Start a test Analysis English en ​ NUR ILYA NADIRAH BINTI RO…" at bounding box center [411, 260] width 823 height 520
click at [111, 416] on li "C" at bounding box center [125, 425] width 78 height 22
type input "C"
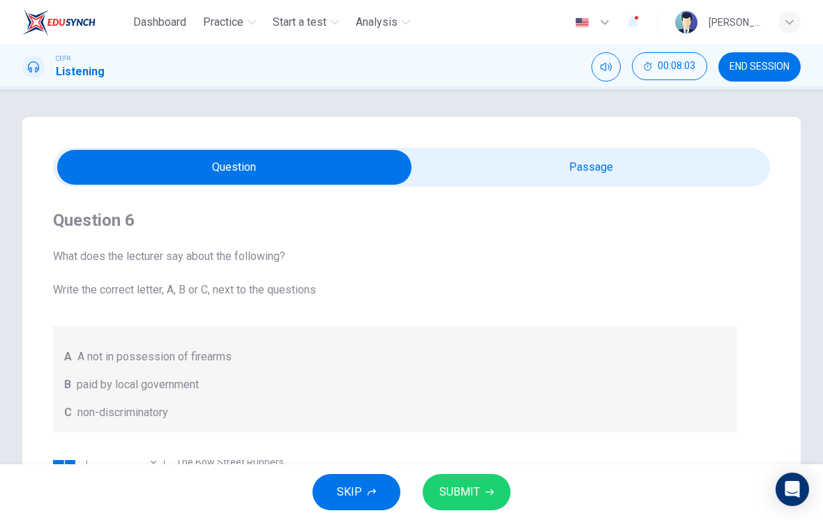
scroll to position [0, 0]
click at [620, 170] on input "checkbox" at bounding box center [234, 167] width 1075 height 35
checkbox input "true"
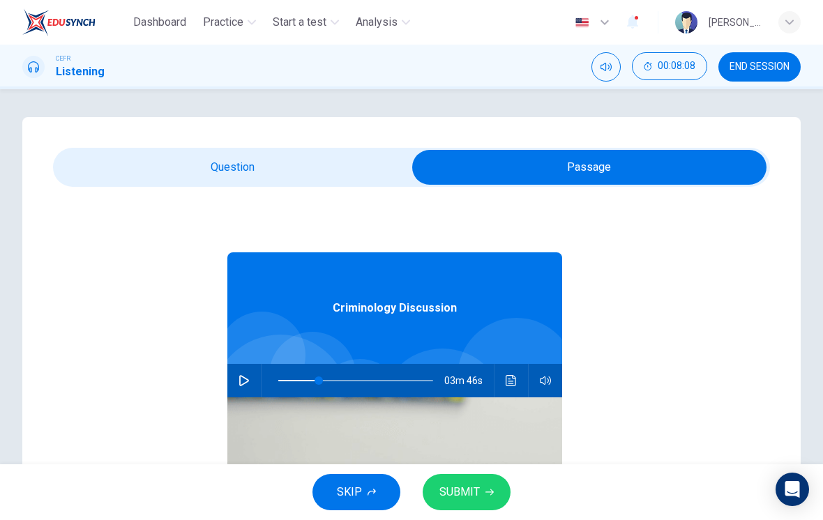
click at [245, 383] on icon "button" at bounding box center [244, 380] width 10 height 11
click at [246, 381] on icon "button" at bounding box center [243, 380] width 11 height 11
click at [243, 388] on button "button" at bounding box center [244, 380] width 22 height 33
type input "67"
click at [195, 156] on input "checkbox" at bounding box center [589, 167] width 1075 height 35
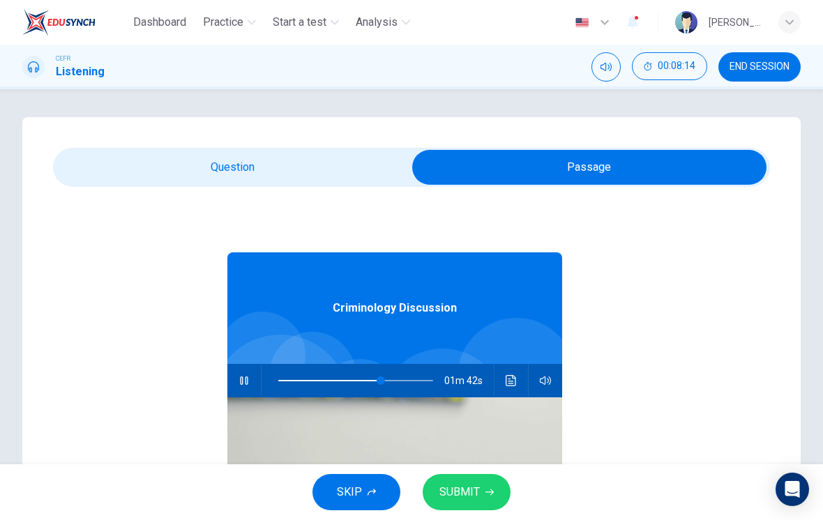
checkbox input "false"
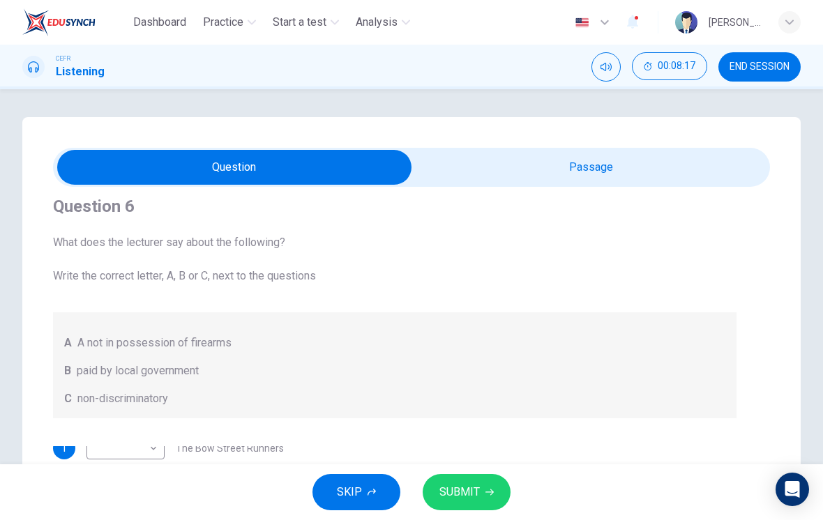
scroll to position [14, 0]
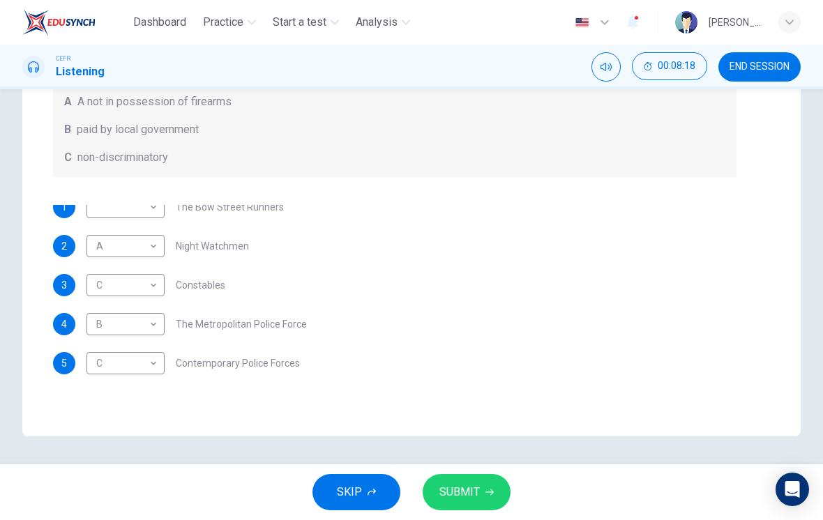
click at [219, 363] on span "Contemporary Police Forces" at bounding box center [238, 363] width 124 height 10
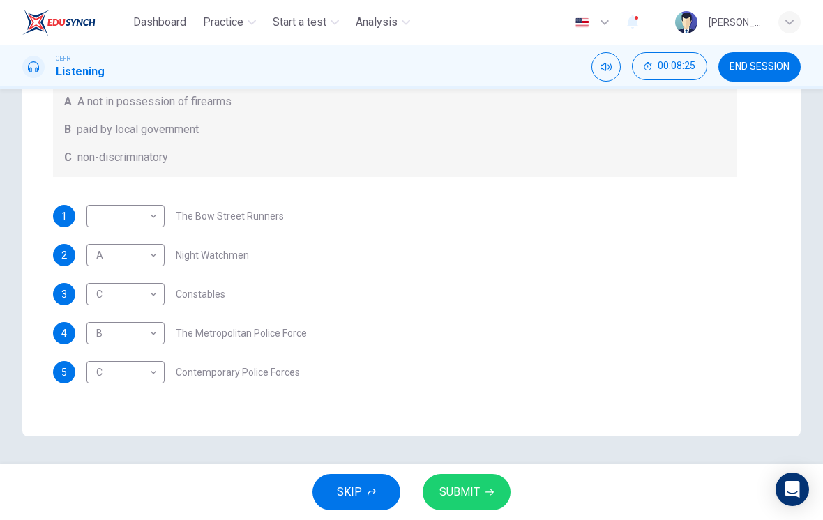
scroll to position [0, 0]
click at [105, 199] on div "Question 6 What does the lecturer say about the following? Write the correct le…" at bounding box center [394, 169] width 683 height 474
click at [126, 224] on body "Dashboard Practice Start a test Analysis English en ​ NUR ILYA NADIRAH BINTI RO…" at bounding box center [411, 260] width 823 height 520
click at [125, 265] on li "B" at bounding box center [125, 261] width 78 height 22
type input "B"
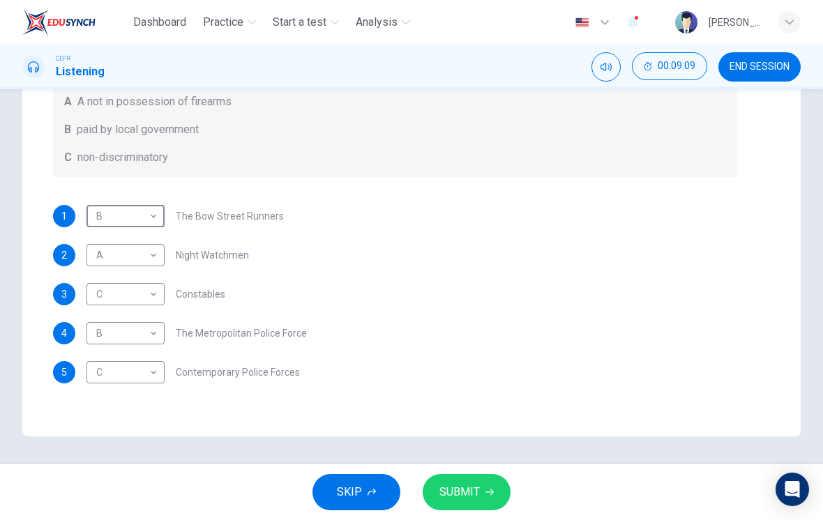
click at [105, 296] on body "Dashboard Practice Start a test Analysis English en ​ NUR ILYA NADIRAH BINTI RO…" at bounding box center [411, 260] width 823 height 520
click at [100, 315] on li "A" at bounding box center [125, 316] width 78 height 22
type input "A"
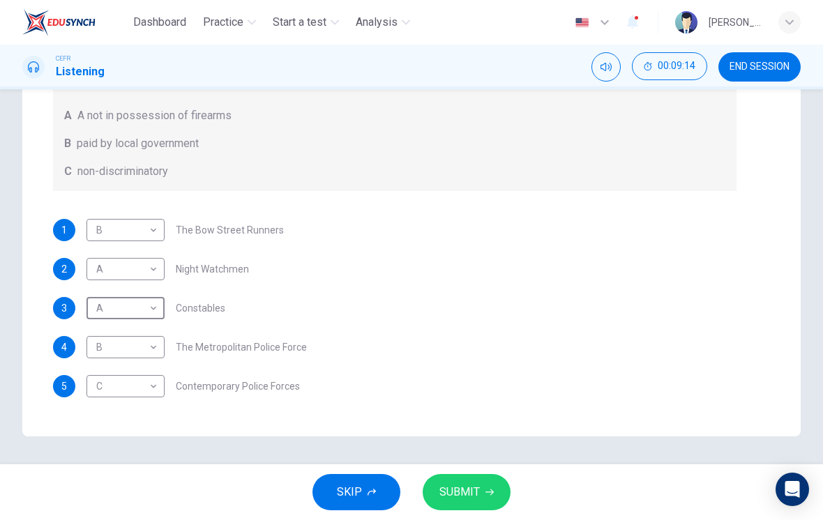
click at [199, 358] on div "B B ​ The Metropolitan Police Force" at bounding box center [196, 347] width 220 height 22
click at [469, 500] on span "SUBMIT" at bounding box center [459, 492] width 40 height 20
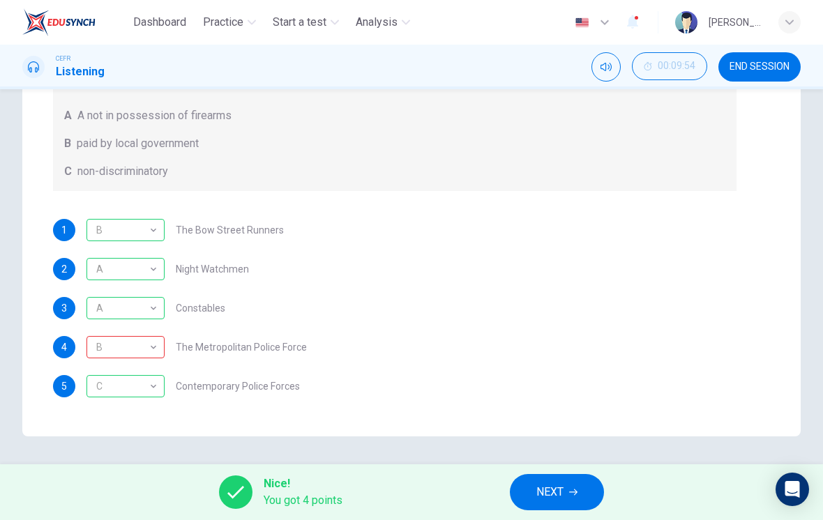
click at [91, 341] on div "B" at bounding box center [122, 348] width 73 height 40
click at [293, 358] on div "B B ​ The Metropolitan Police Force" at bounding box center [196, 347] width 220 height 22
click at [556, 498] on span "NEXT" at bounding box center [549, 492] width 27 height 20
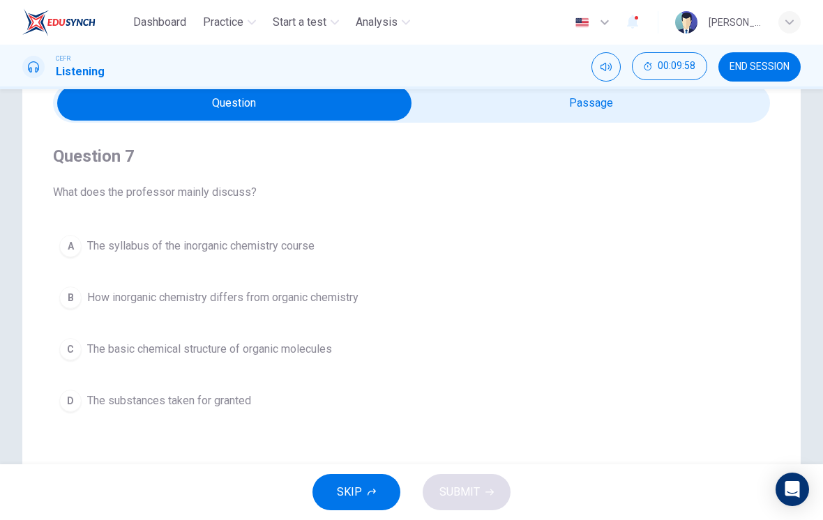
scroll to position [56, 0]
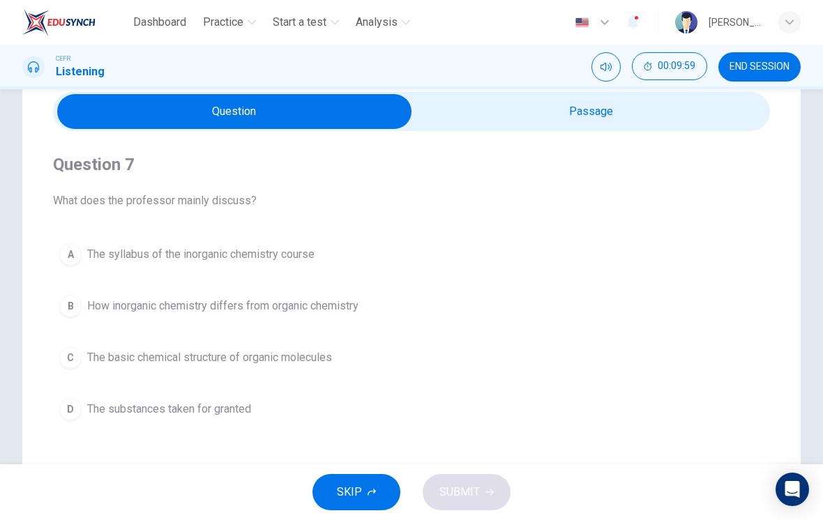
click at [467, 119] on input "checkbox" at bounding box center [234, 111] width 1075 height 35
checkbox input "true"
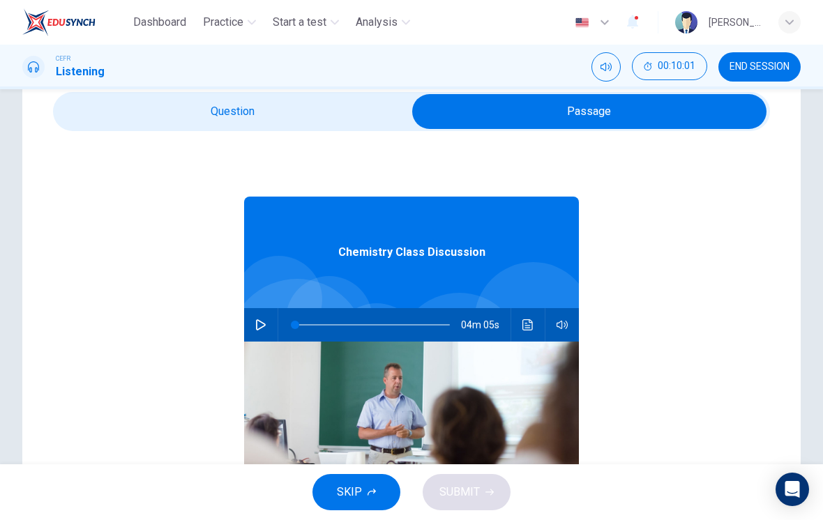
click at [256, 333] on button "button" at bounding box center [261, 324] width 22 height 33
type input "0"
click at [330, 111] on input "checkbox" at bounding box center [589, 111] width 1075 height 35
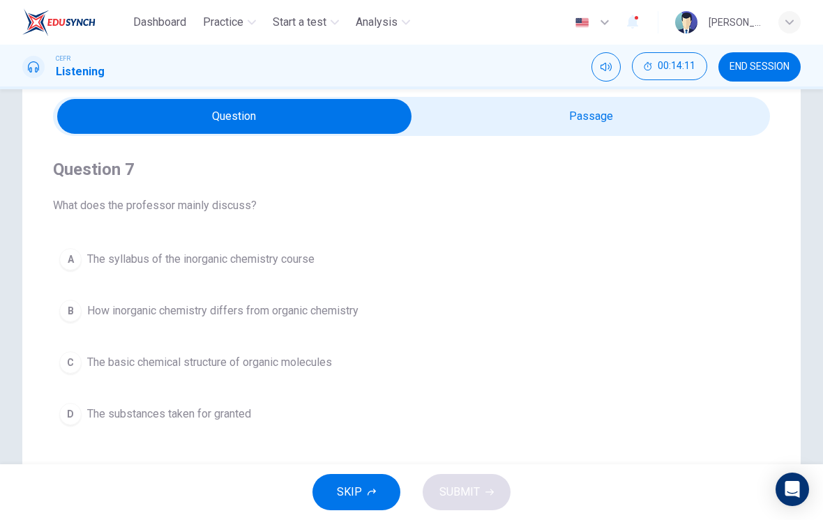
scroll to position [43, 0]
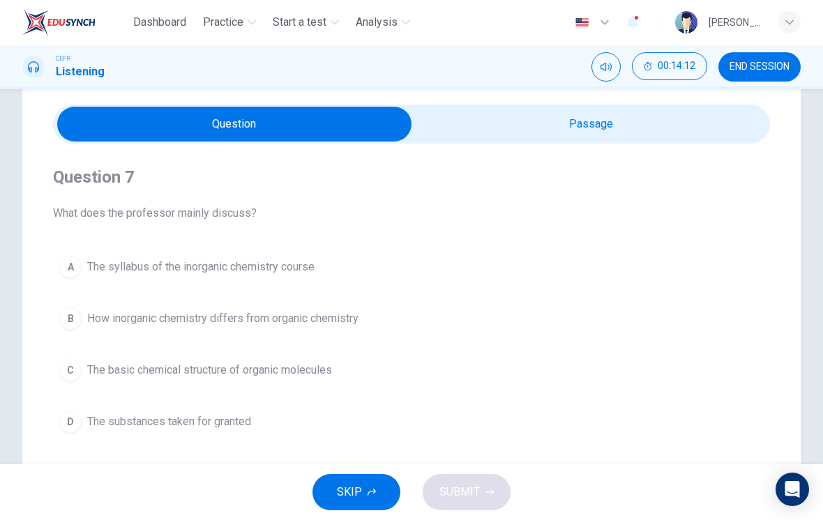
click at [590, 130] on input "checkbox" at bounding box center [234, 124] width 1075 height 35
checkbox input "true"
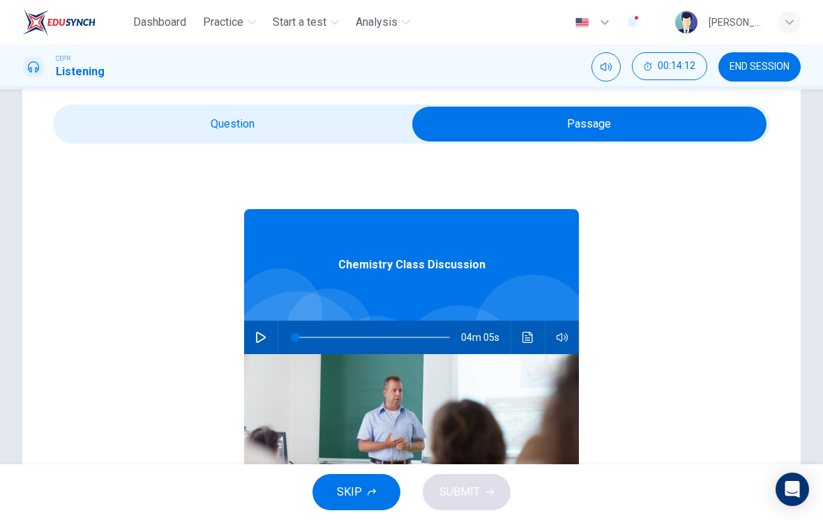
click at [268, 338] on button "button" at bounding box center [261, 337] width 22 height 33
click at [264, 339] on icon "button" at bounding box center [261, 337] width 8 height 8
click at [267, 330] on button "button" at bounding box center [261, 337] width 22 height 33
click at [262, 337] on icon "button" at bounding box center [261, 337] width 8 height 8
click at [260, 337] on icon "button" at bounding box center [260, 337] width 11 height 11
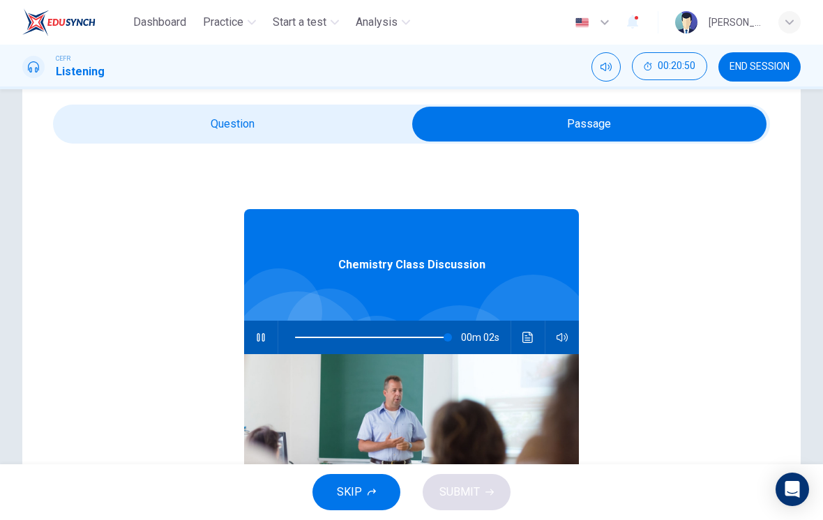
type input "99"
click at [284, 120] on input "checkbox" at bounding box center [589, 124] width 1075 height 35
checkbox input "false"
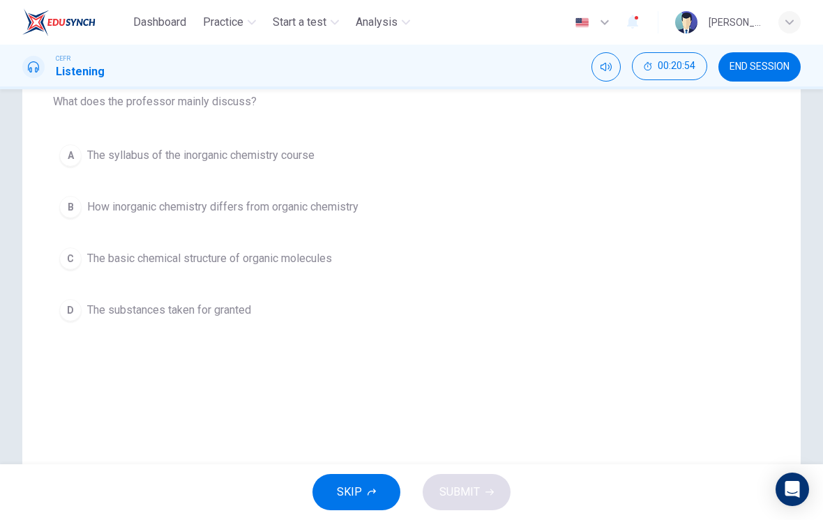
scroll to position [156, 0]
click at [87, 164] on button "A The syllabus of the inorganic chemistry course" at bounding box center [411, 154] width 717 height 35
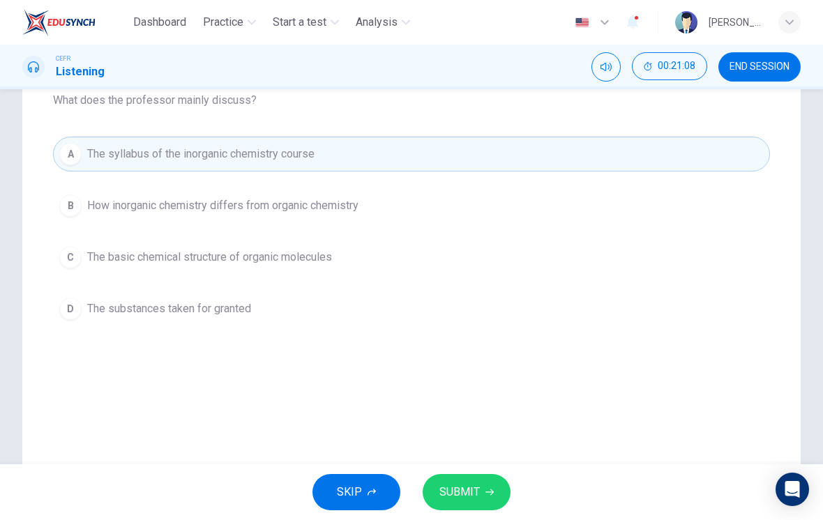
click at [487, 500] on button "SUBMIT" at bounding box center [466, 492] width 88 height 36
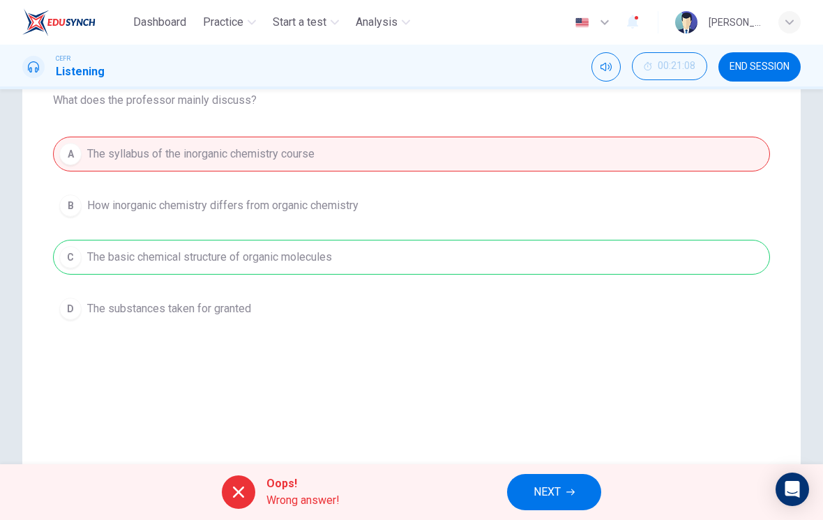
click at [574, 497] on button "NEXT" at bounding box center [554, 492] width 94 height 36
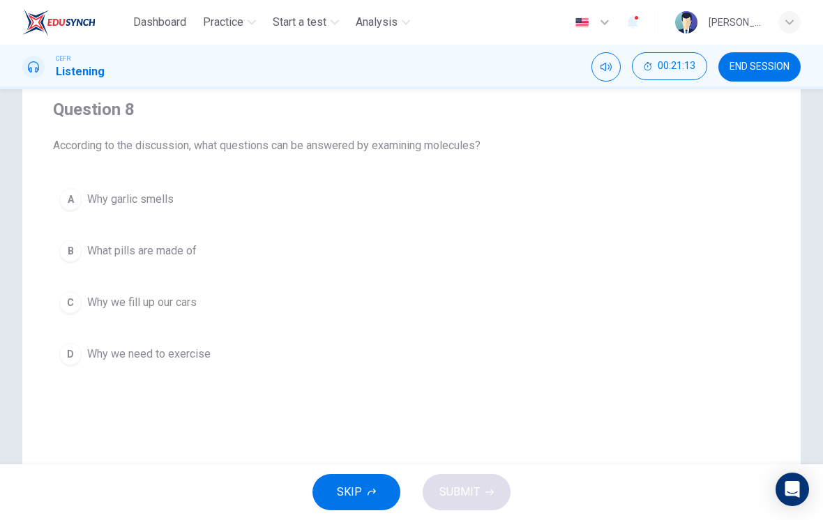
scroll to position [110, 0]
click at [72, 304] on div "C" at bounding box center [70, 303] width 22 height 22
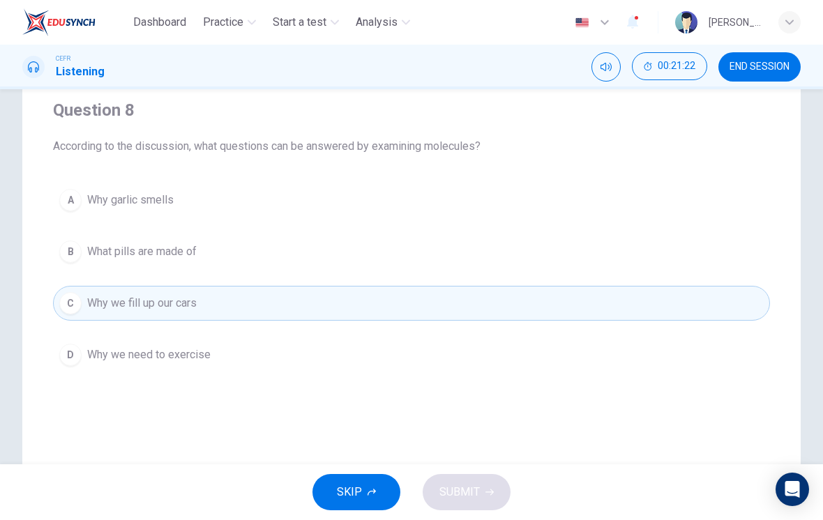
click at [80, 260] on button "B What pills are made of" at bounding box center [411, 251] width 717 height 35
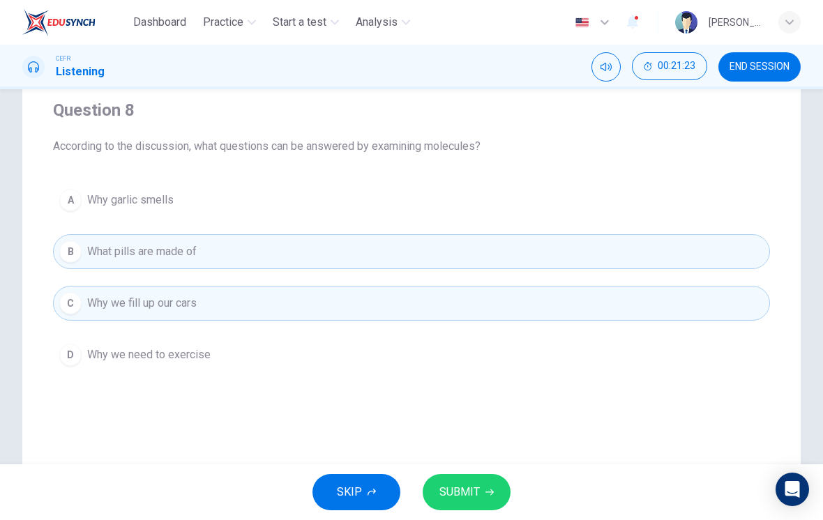
click at [82, 211] on button "A Why garlic smells" at bounding box center [411, 200] width 717 height 35
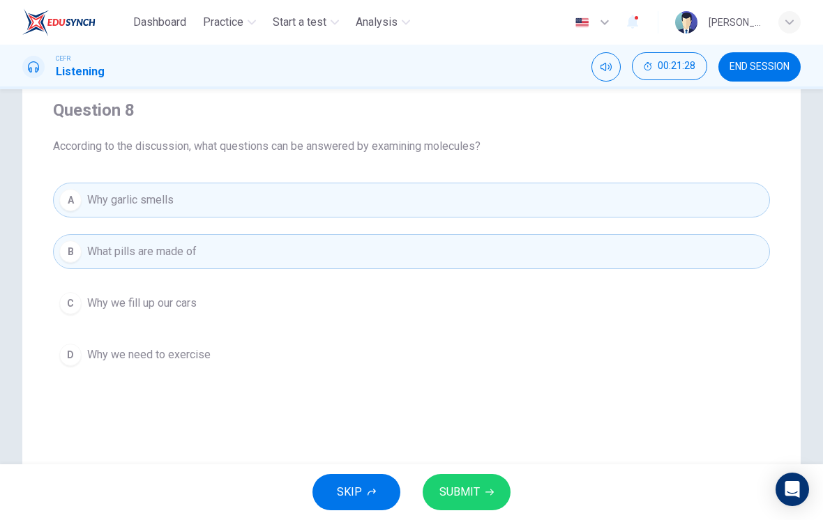
click at [478, 489] on span "SUBMIT" at bounding box center [459, 492] width 40 height 20
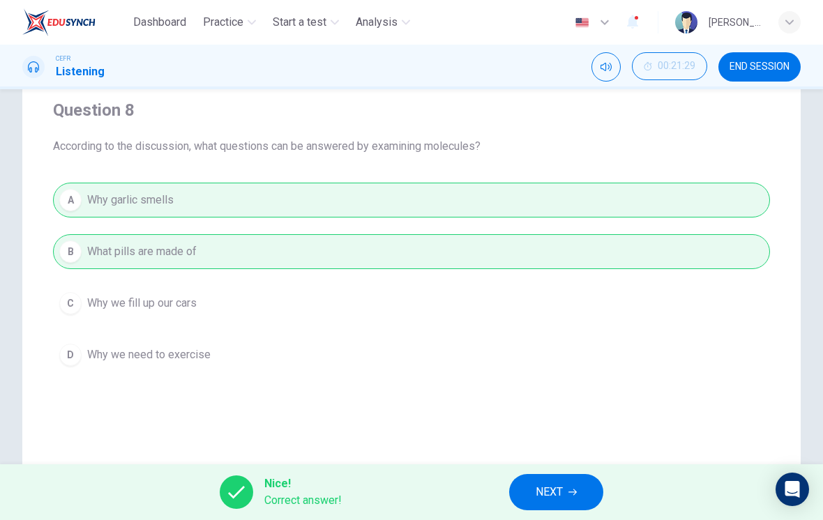
click at [573, 489] on icon "button" at bounding box center [572, 492] width 8 height 8
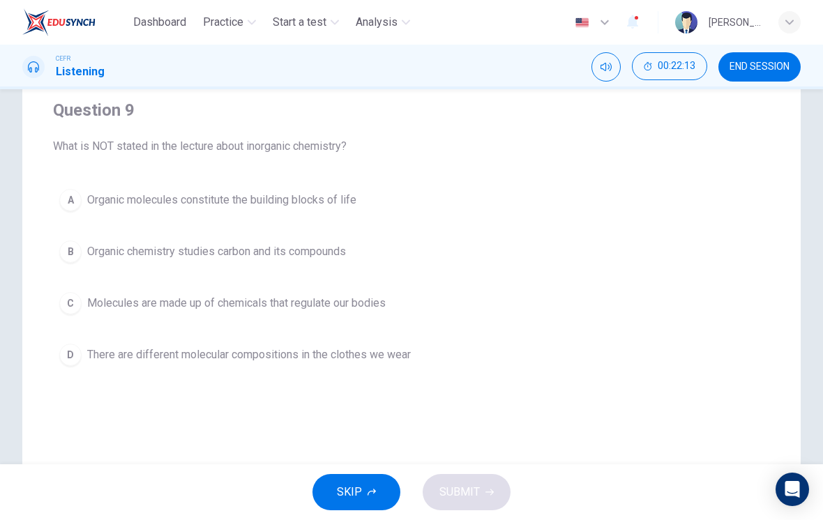
click at [89, 315] on button "C Molecules are made up of chemicals that regulate our bodies" at bounding box center [411, 303] width 717 height 35
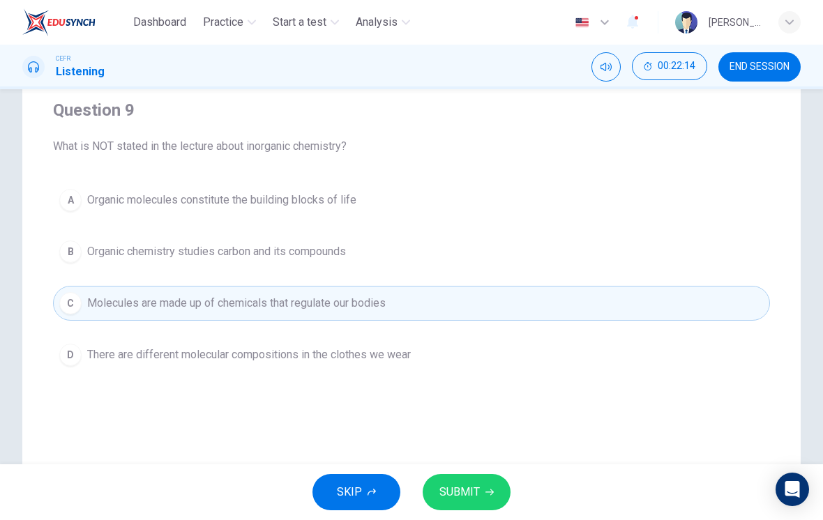
click at [439, 499] on span "SUBMIT" at bounding box center [459, 492] width 40 height 20
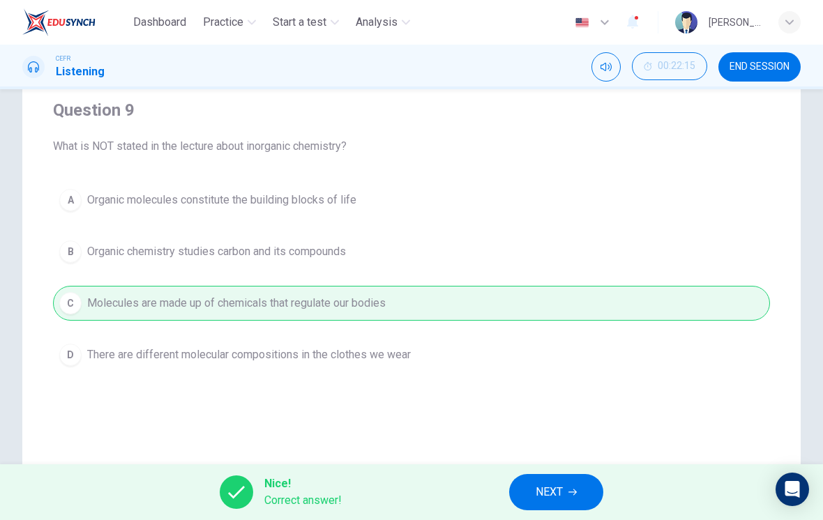
click at [571, 490] on icon "button" at bounding box center [572, 492] width 8 height 8
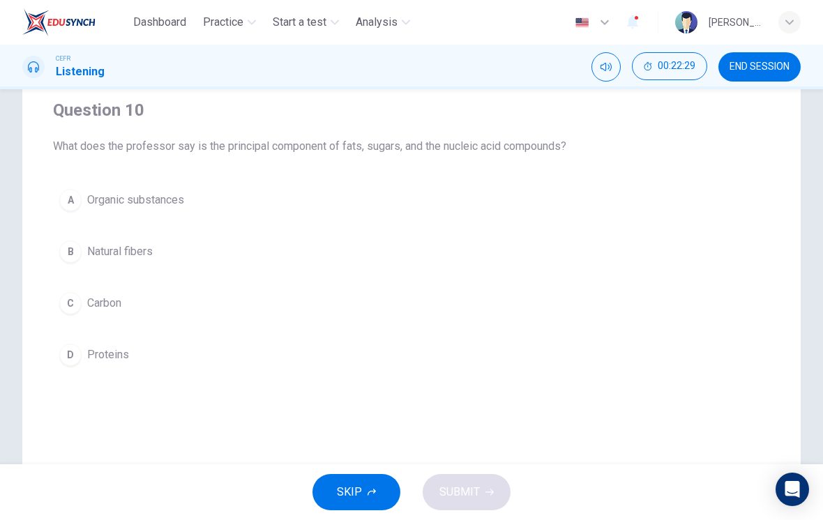
click at [70, 303] on div "C" at bounding box center [70, 303] width 22 height 22
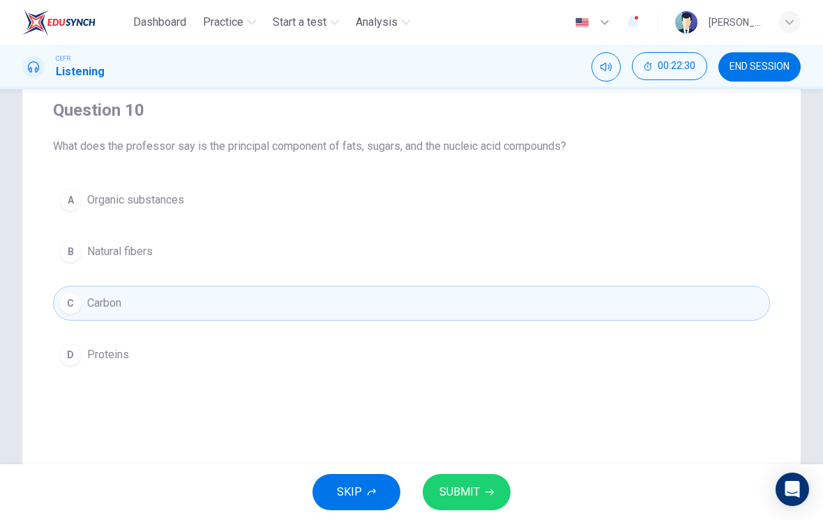
click at [477, 487] on span "SUBMIT" at bounding box center [459, 492] width 40 height 20
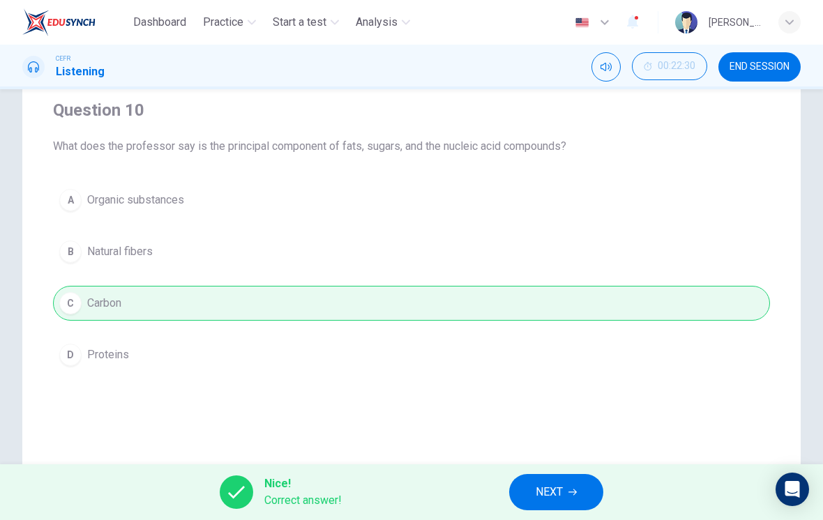
click at [540, 488] on span "NEXT" at bounding box center [548, 492] width 27 height 20
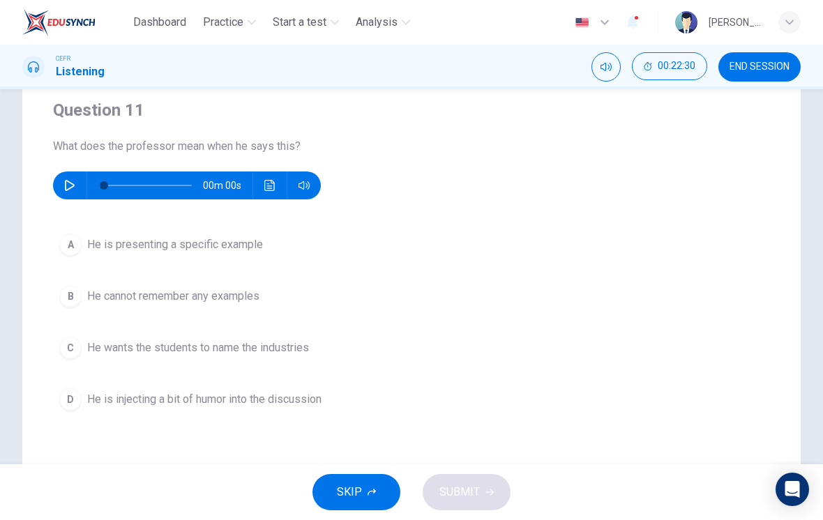
click at [77, 190] on button "button" at bounding box center [70, 185] width 22 height 28
type input "0"
click at [65, 251] on div "A" at bounding box center [70, 245] width 22 height 22
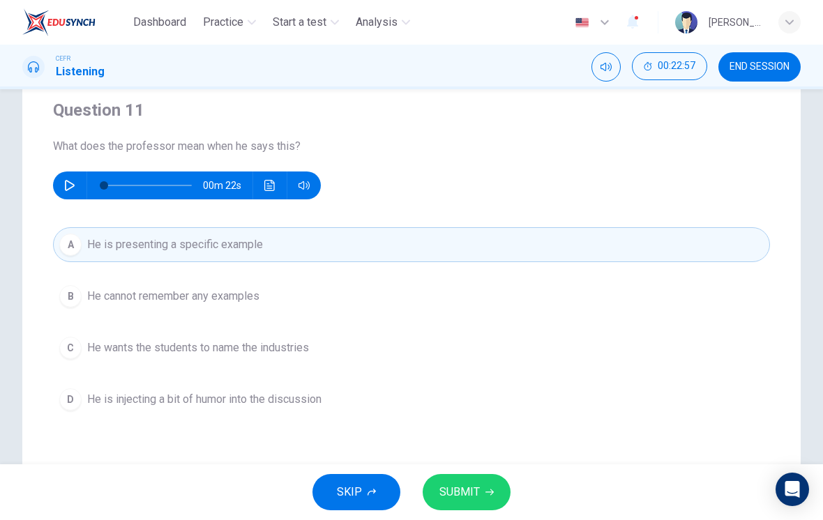
click at [477, 489] on span "SUBMIT" at bounding box center [459, 492] width 40 height 20
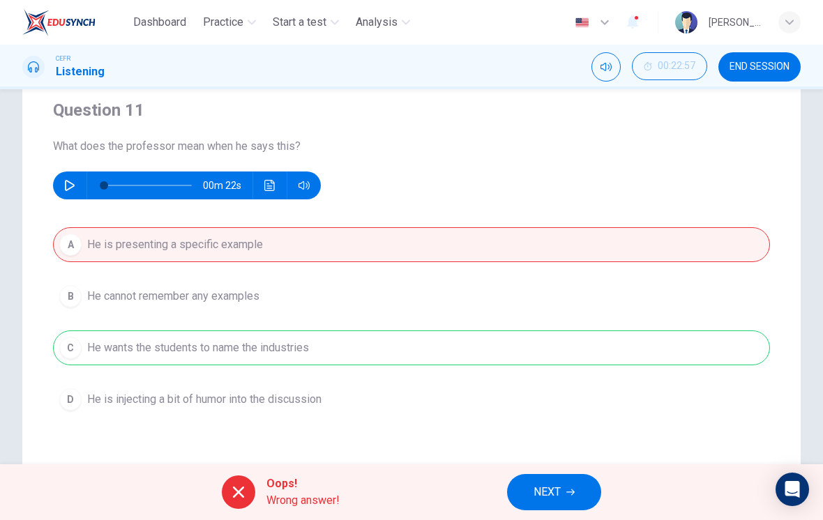
click at [556, 491] on span "NEXT" at bounding box center [546, 492] width 27 height 20
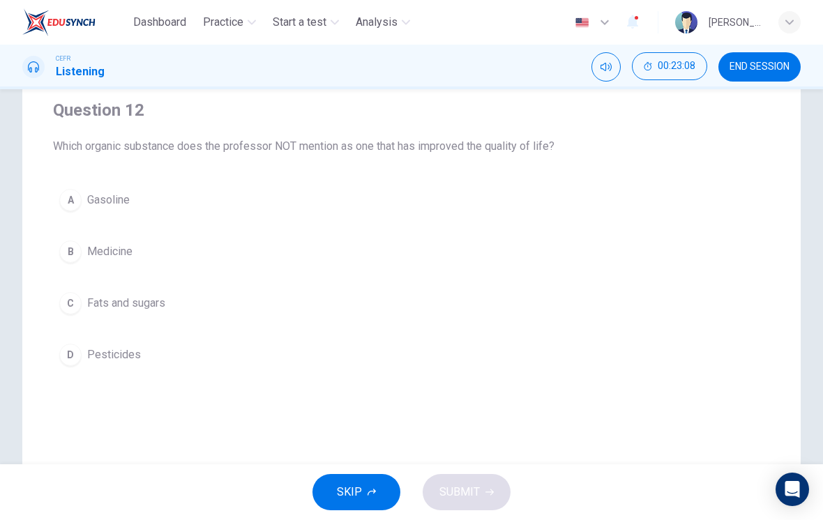
click at [68, 303] on div "C" at bounding box center [70, 303] width 22 height 22
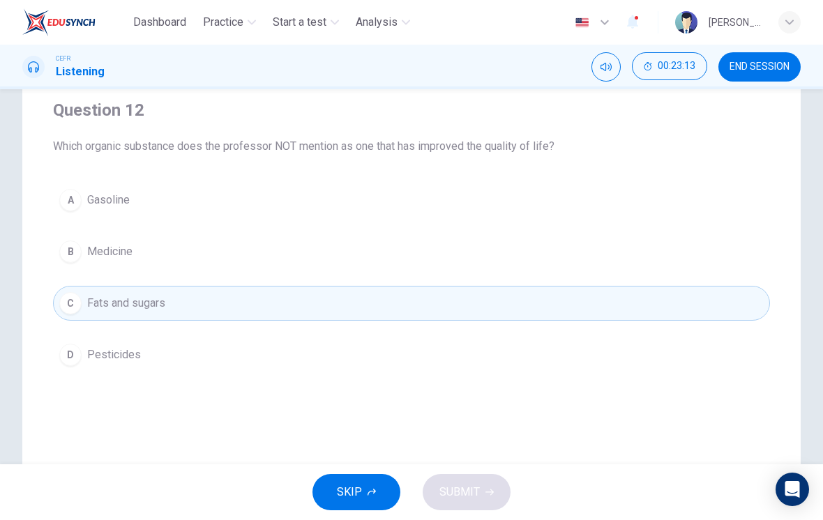
click at [67, 257] on div "B" at bounding box center [70, 251] width 22 height 22
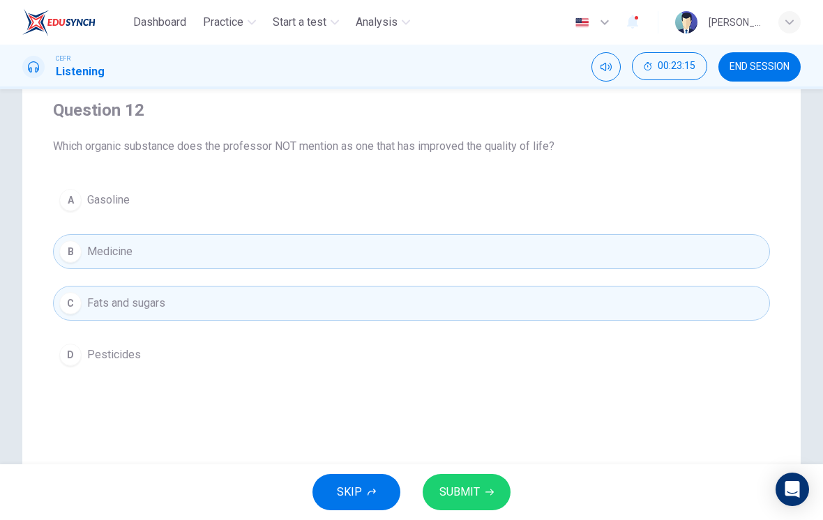
click at [69, 250] on div "B" at bounding box center [70, 251] width 22 height 22
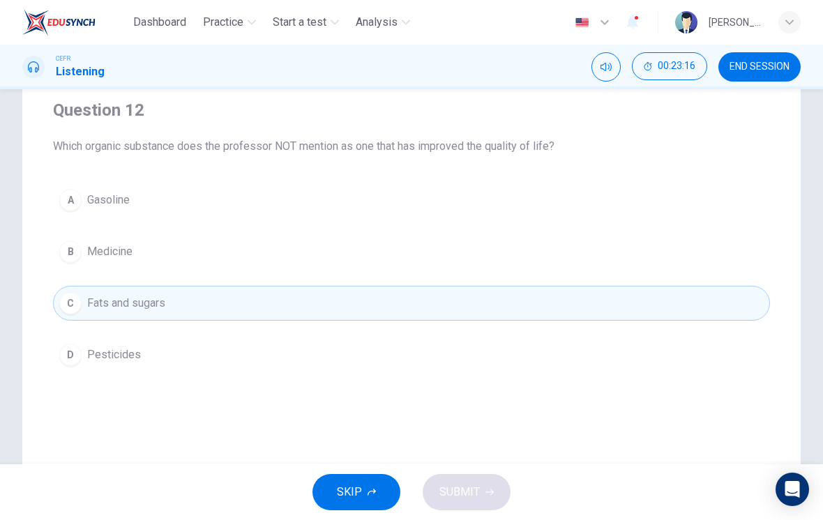
click at [57, 307] on button "C Fats and sugars" at bounding box center [411, 303] width 717 height 35
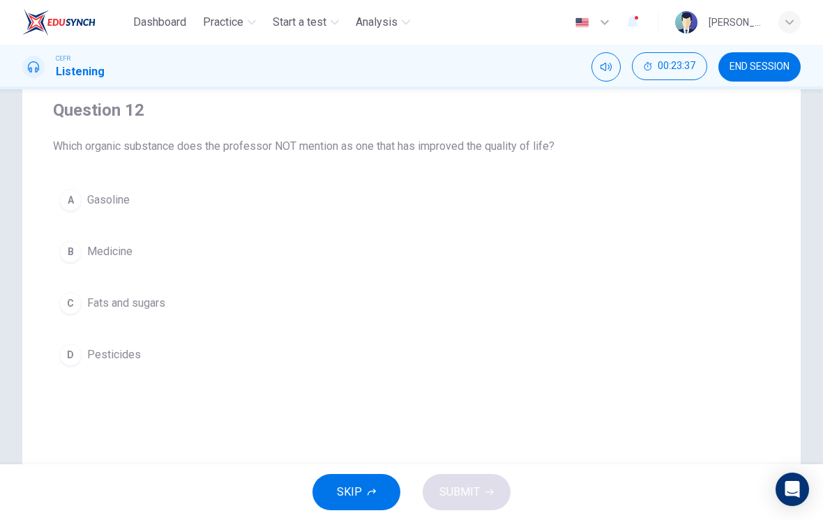
click at [125, 316] on button "C Fats and sugars" at bounding box center [411, 303] width 717 height 35
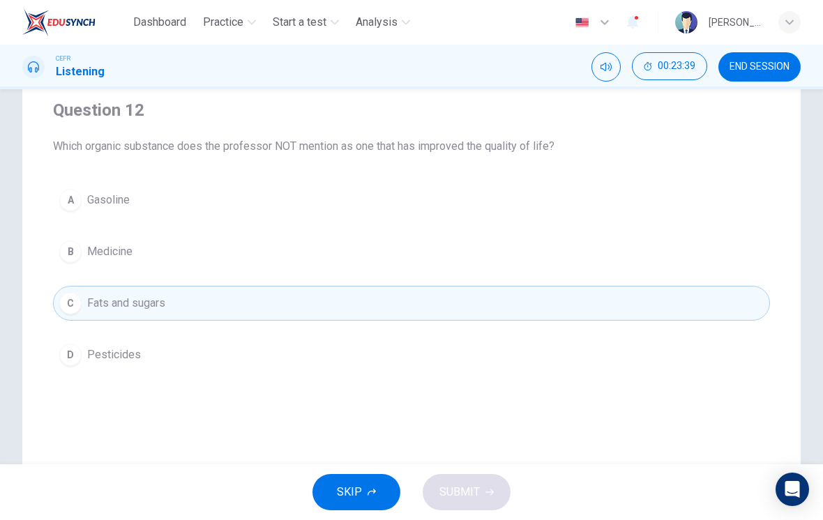
click at [146, 260] on button "B Medicine" at bounding box center [411, 251] width 717 height 35
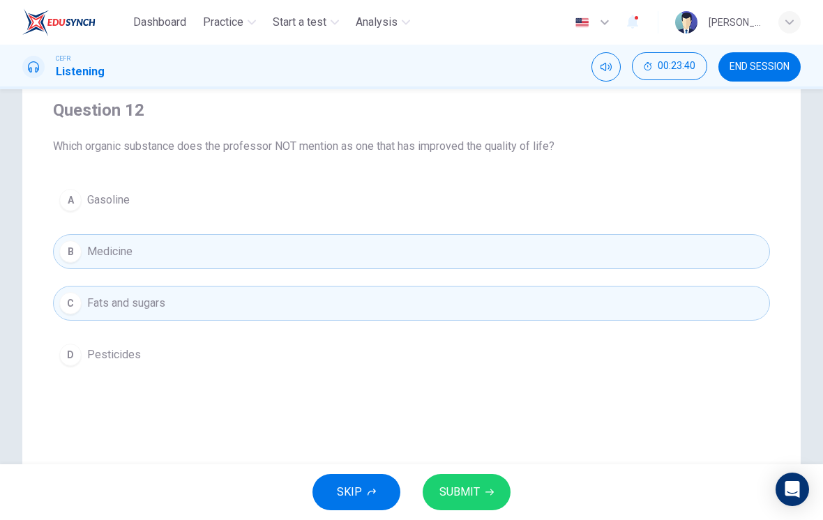
click at [464, 482] on span "SUBMIT" at bounding box center [459, 492] width 40 height 20
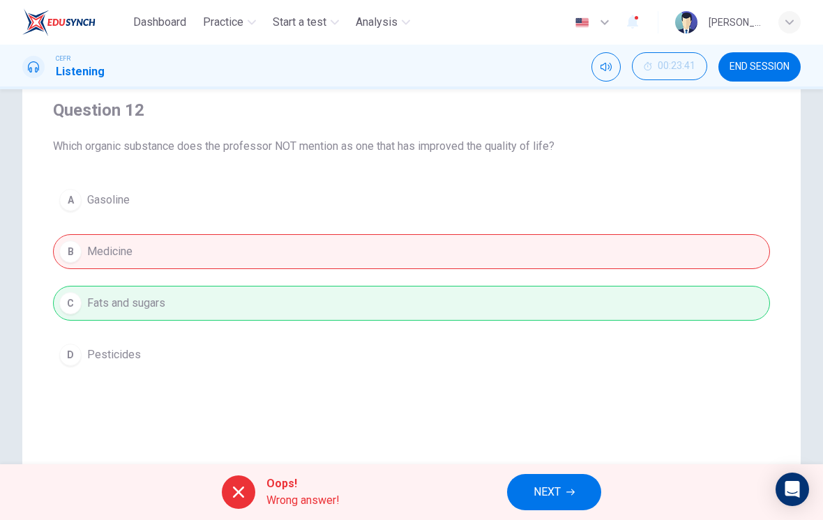
click at [537, 491] on span "NEXT" at bounding box center [546, 492] width 27 height 20
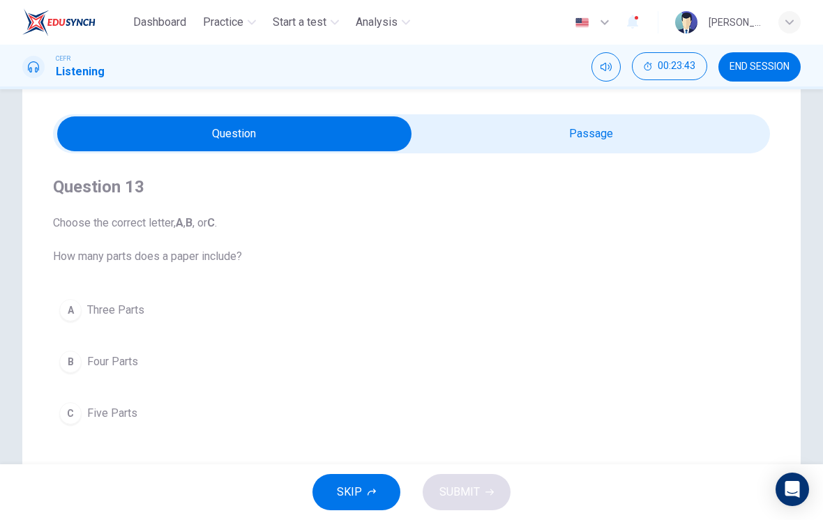
scroll to position [35, 0]
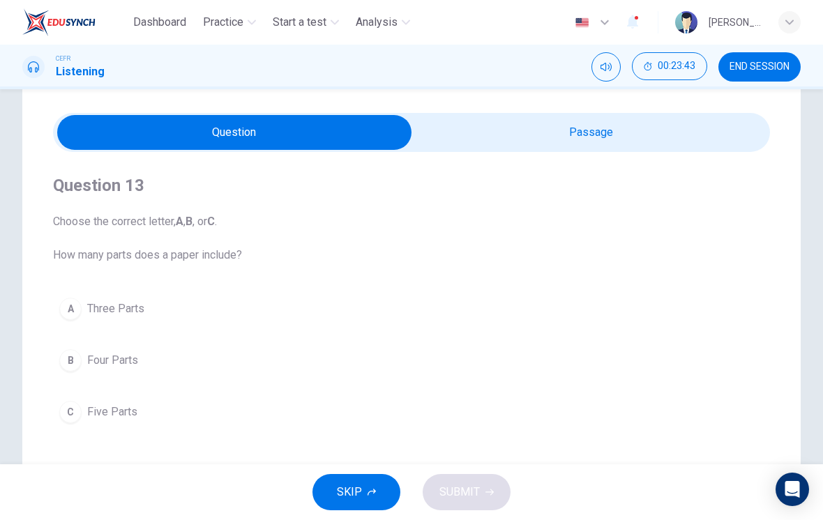
click at [611, 136] on input "checkbox" at bounding box center [234, 132] width 1075 height 35
checkbox input "true"
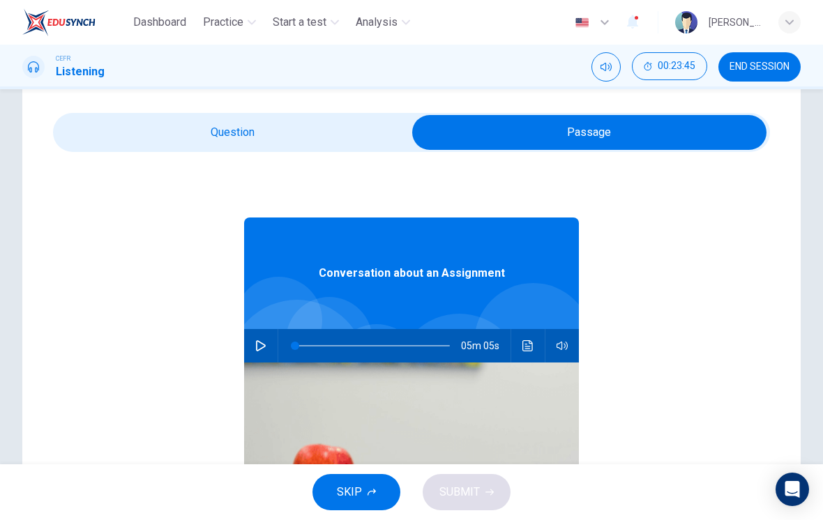
click at [257, 346] on icon "button" at bounding box center [260, 345] width 11 height 11
type input "2"
click at [268, 121] on input "checkbox" at bounding box center [589, 132] width 1075 height 35
checkbox input "false"
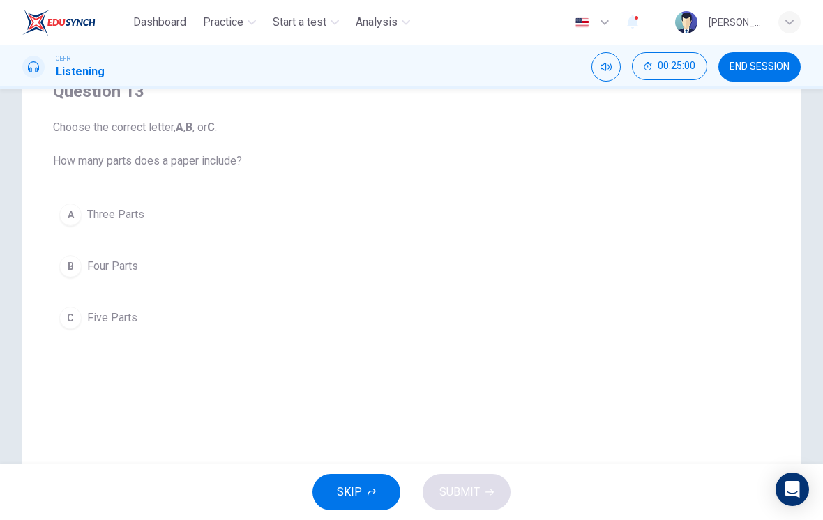
scroll to position [134, 0]
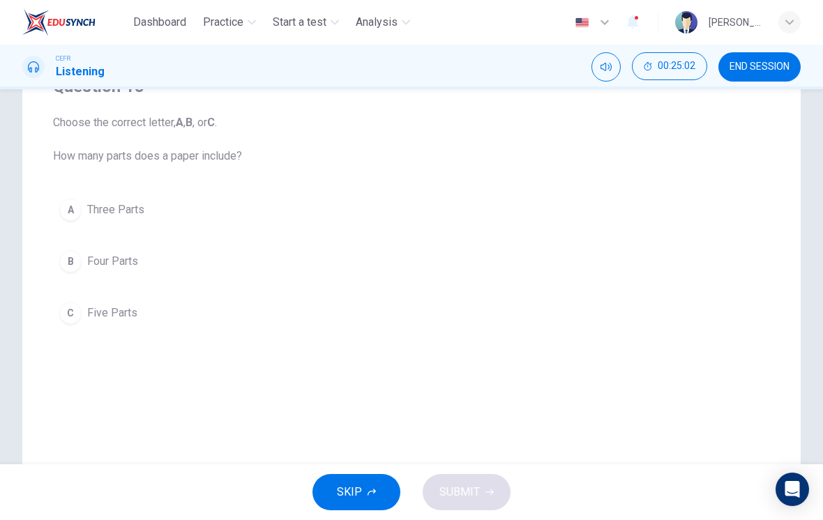
click at [71, 312] on div "C" at bounding box center [70, 313] width 22 height 22
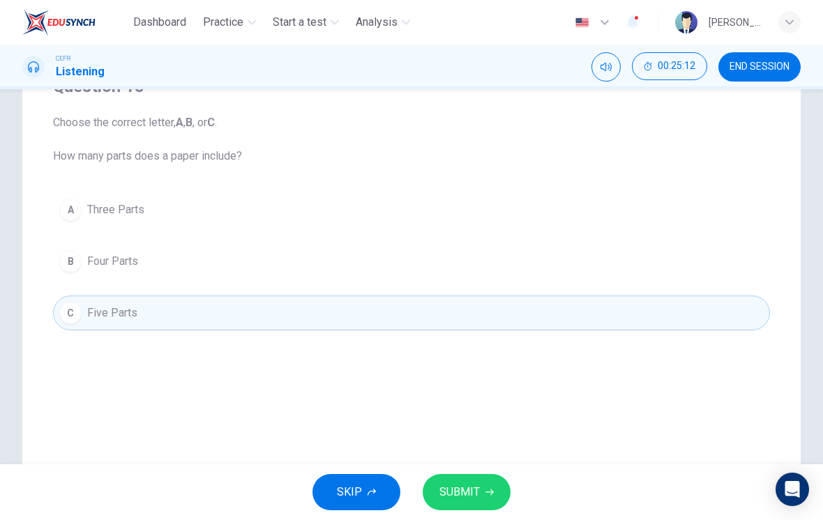
click at [482, 496] on button "SUBMIT" at bounding box center [466, 492] width 88 height 36
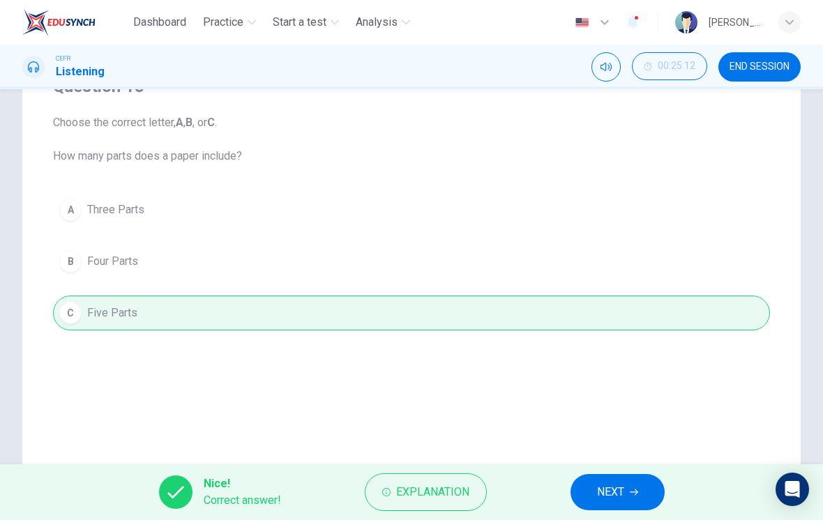
click at [593, 495] on button "NEXT" at bounding box center [617, 492] width 94 height 36
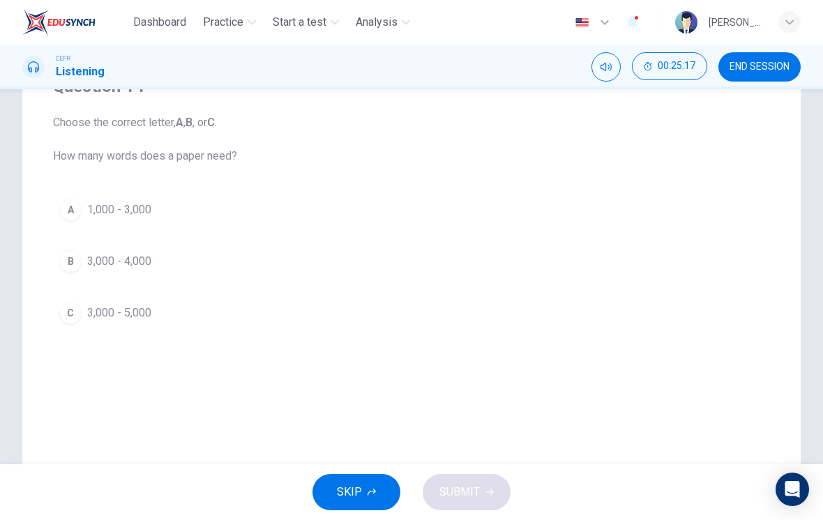
click at [69, 306] on div "C" at bounding box center [70, 313] width 22 height 22
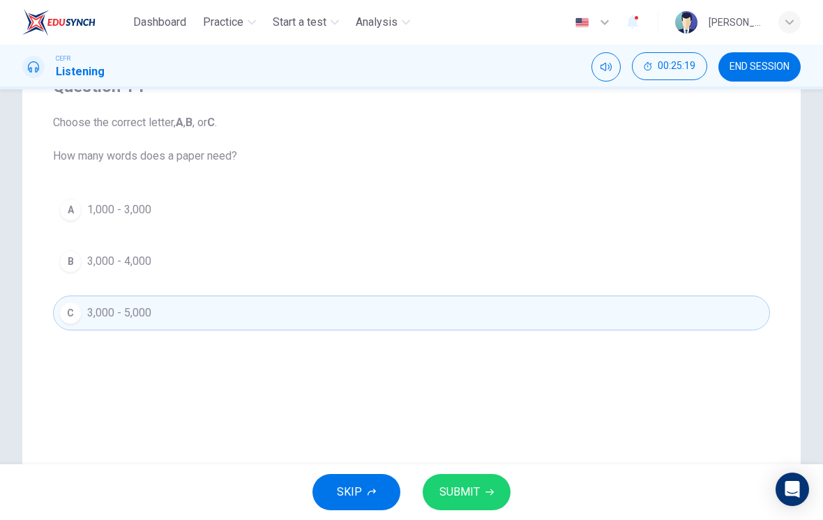
click at [459, 492] on span "SUBMIT" at bounding box center [459, 492] width 40 height 20
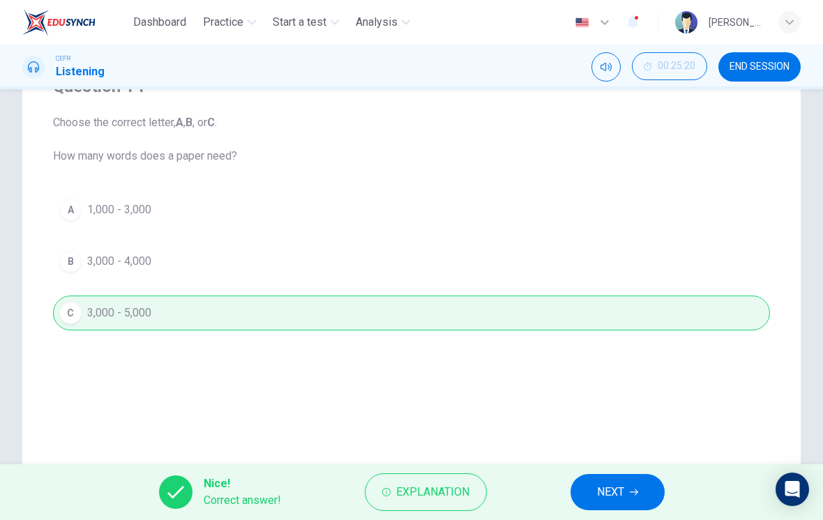
click at [599, 494] on span "NEXT" at bounding box center [610, 492] width 27 height 20
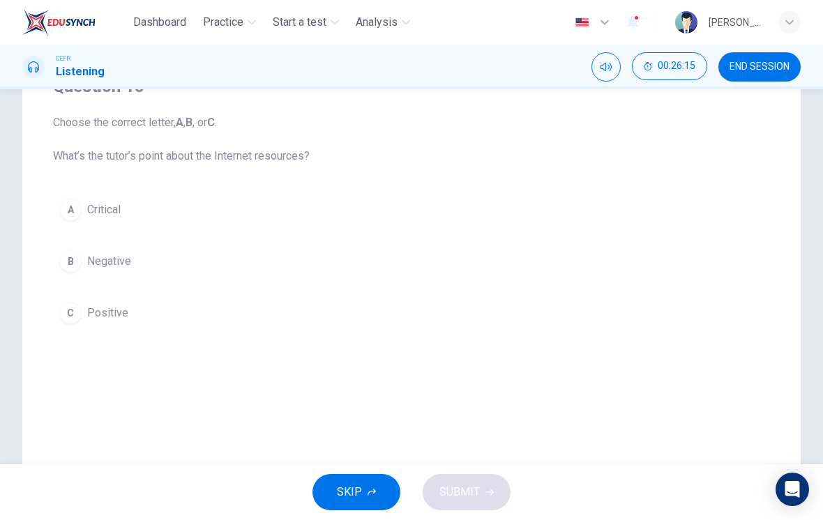
click at [77, 259] on div "B" at bounding box center [70, 261] width 22 height 22
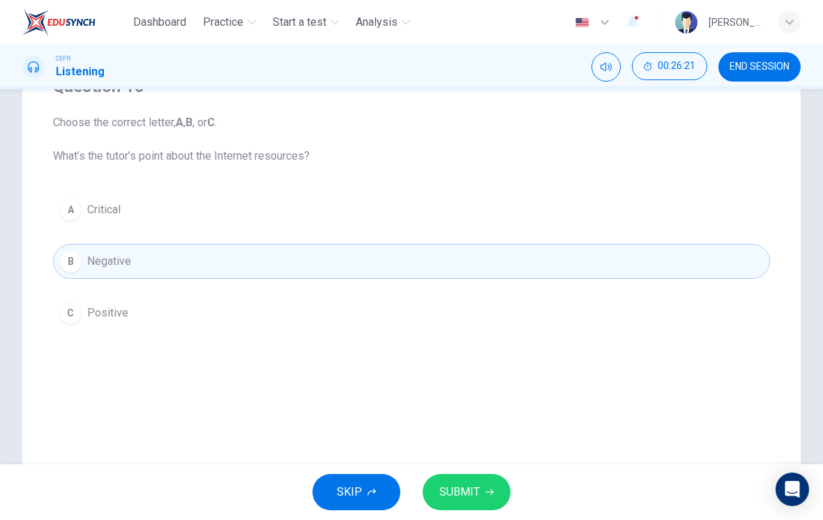
click at [475, 484] on span "SUBMIT" at bounding box center [459, 492] width 40 height 20
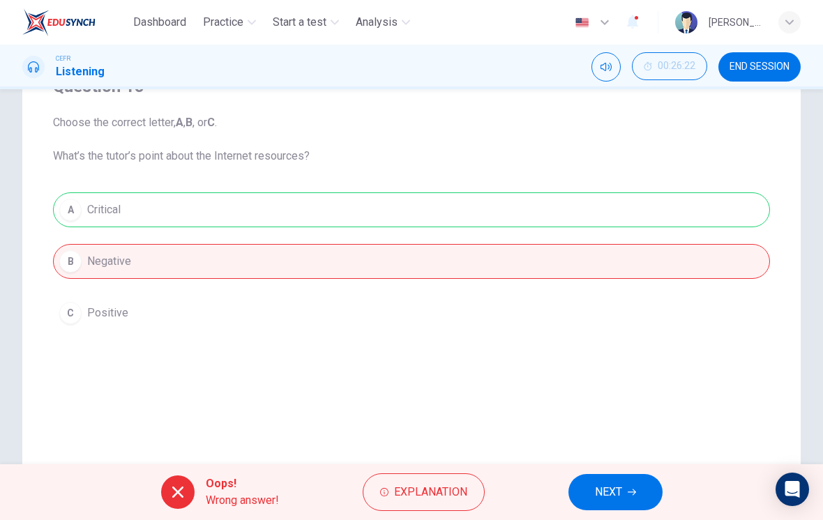
click at [605, 483] on span "NEXT" at bounding box center [608, 492] width 27 height 20
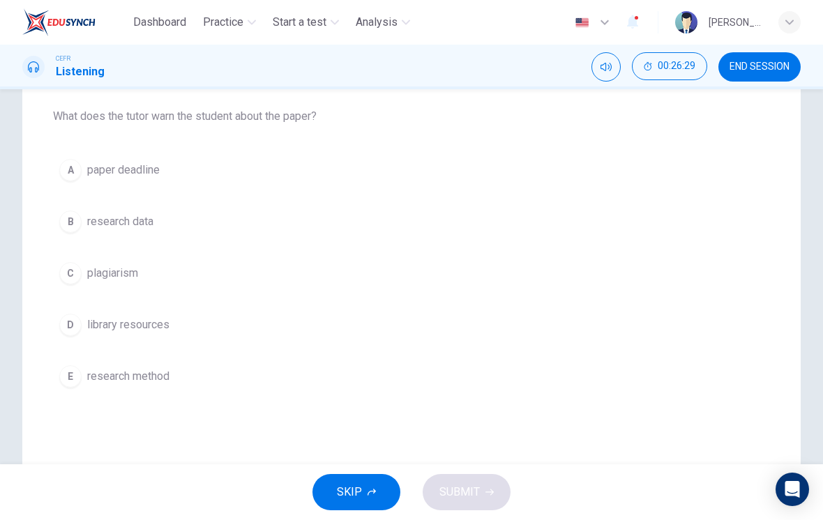
scroll to position [169, 0]
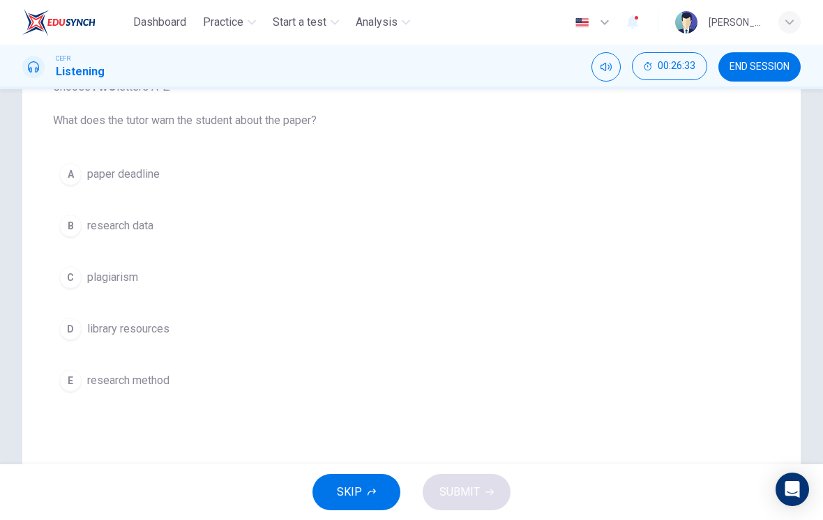
click at [130, 273] on span "plagiarism" at bounding box center [112, 277] width 51 height 17
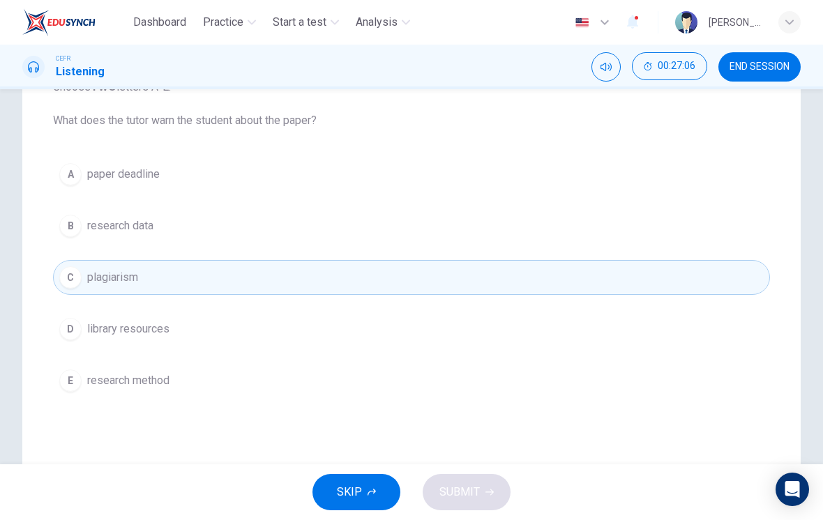
click at [124, 221] on span "research data" at bounding box center [120, 225] width 66 height 17
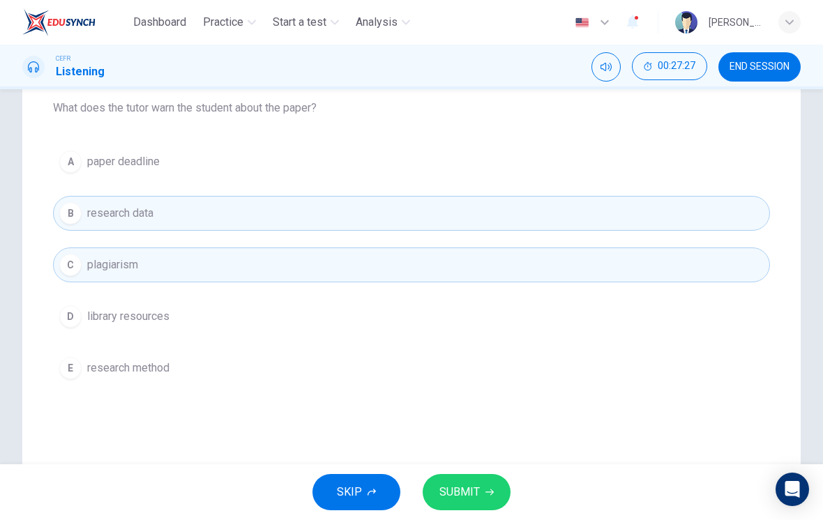
scroll to position [184, 0]
click at [102, 162] on span "paper deadline" at bounding box center [123, 159] width 72 height 17
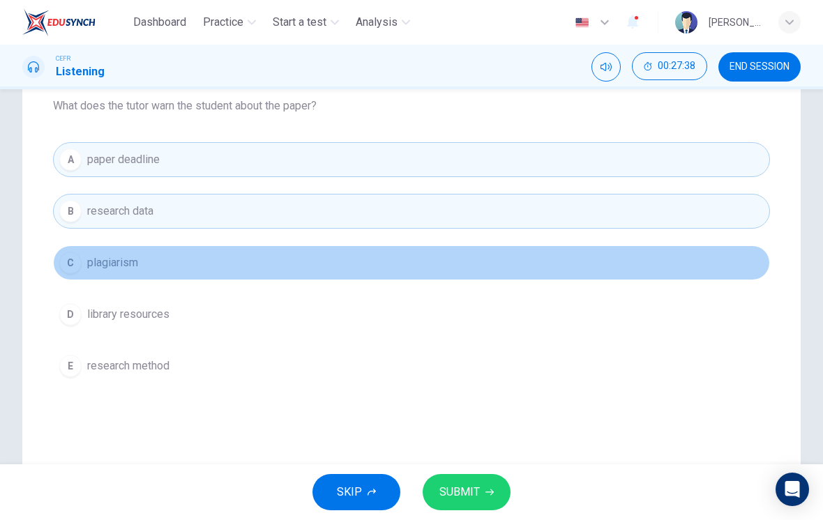
click at [91, 269] on span "plagiarism" at bounding box center [112, 262] width 51 height 17
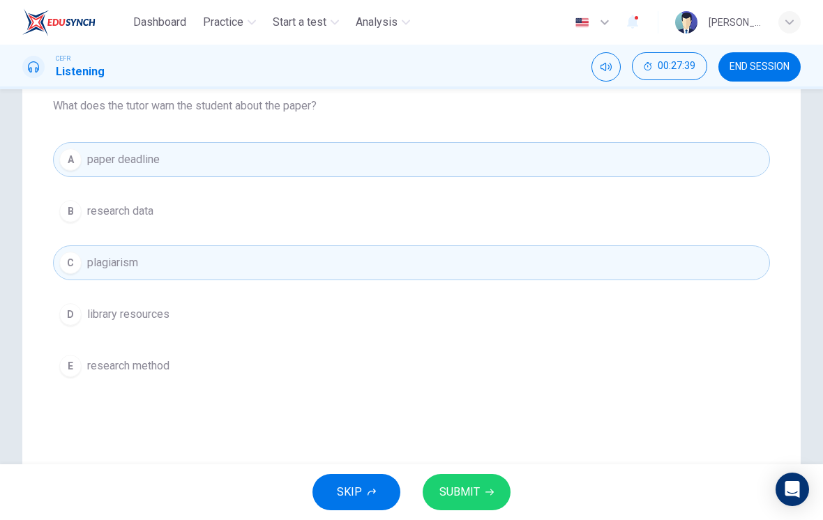
click at [482, 491] on button "SUBMIT" at bounding box center [466, 492] width 88 height 36
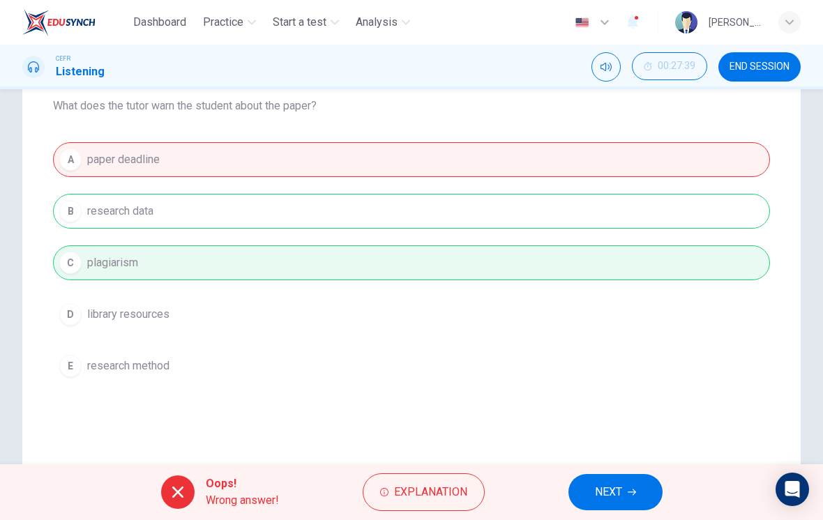
click at [76, 211] on div "A paper deadline B research data C plagiarism D library resources E research me…" at bounding box center [411, 262] width 717 height 241
click at [600, 497] on span "NEXT" at bounding box center [608, 492] width 27 height 20
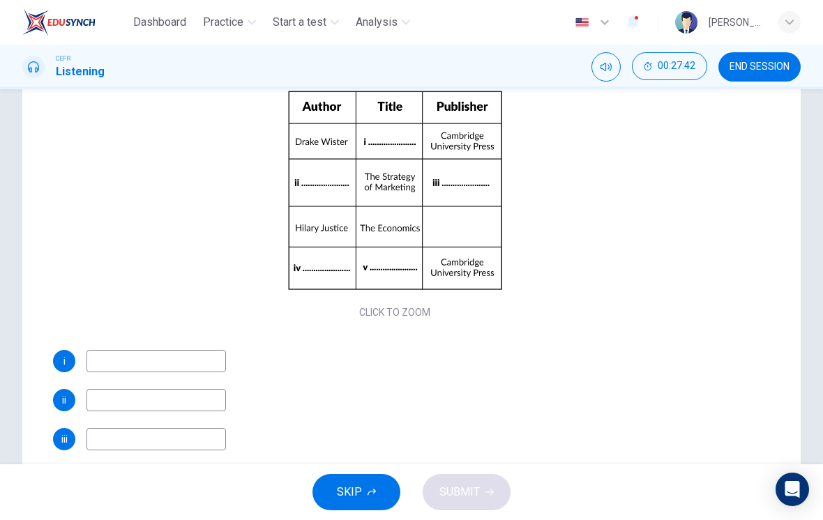
scroll to position [57, 0]
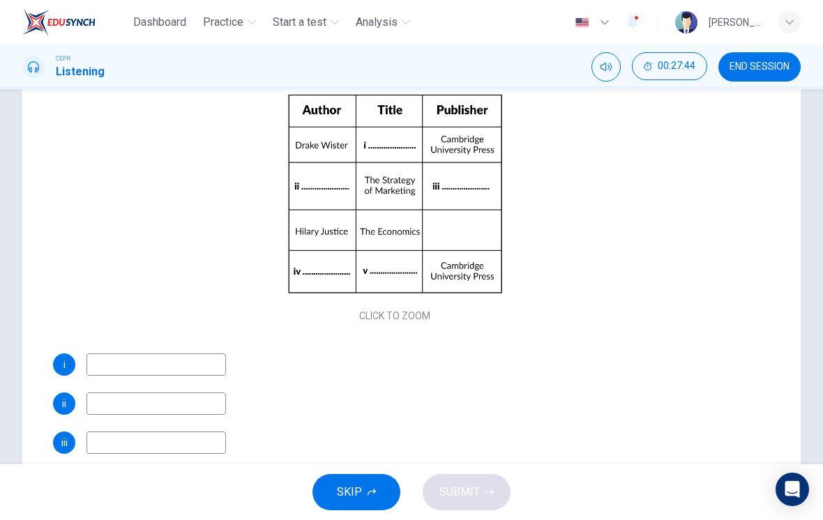
click at [431, 204] on button "Click to Zoom" at bounding box center [394, 205] width 121 height 33
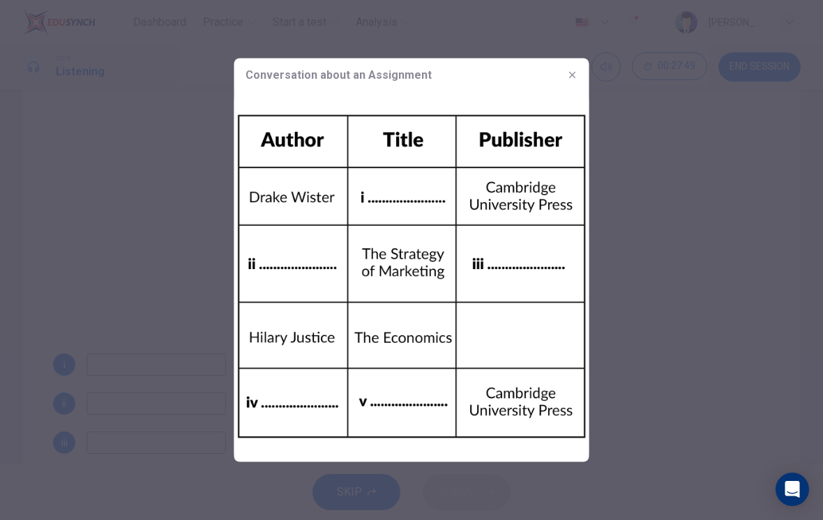
click at [634, 154] on div at bounding box center [411, 260] width 823 height 520
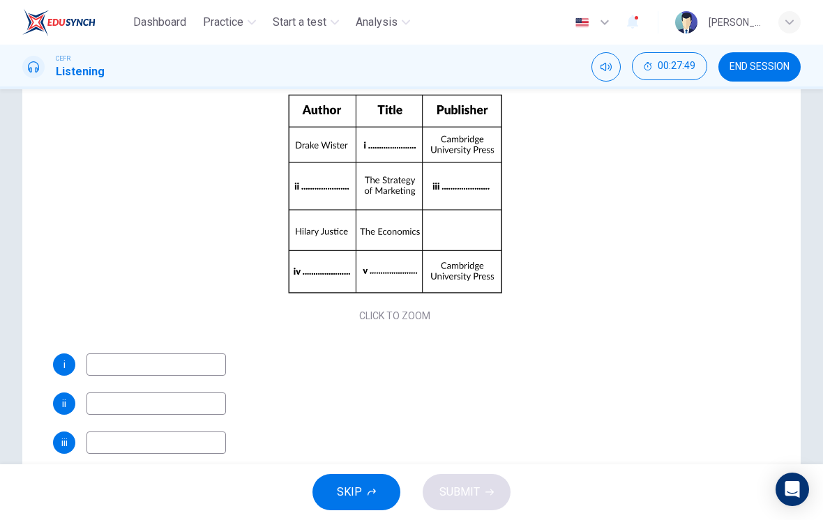
click at [567, 79] on div "CEFR Listening 00:27:49 END SESSION" at bounding box center [411, 66] width 823 height 29
click at [762, 70] on span "END SESSION" at bounding box center [759, 66] width 60 height 11
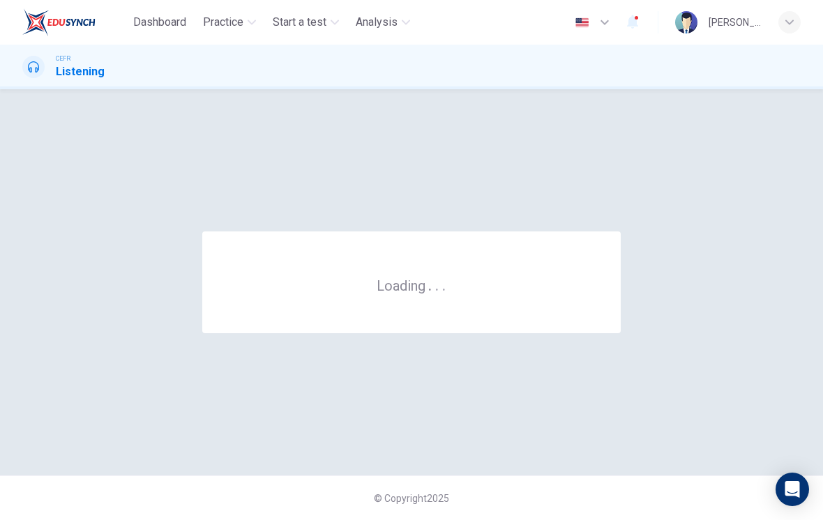
scroll to position [0, 0]
